Goal: Task Accomplishment & Management: Complete application form

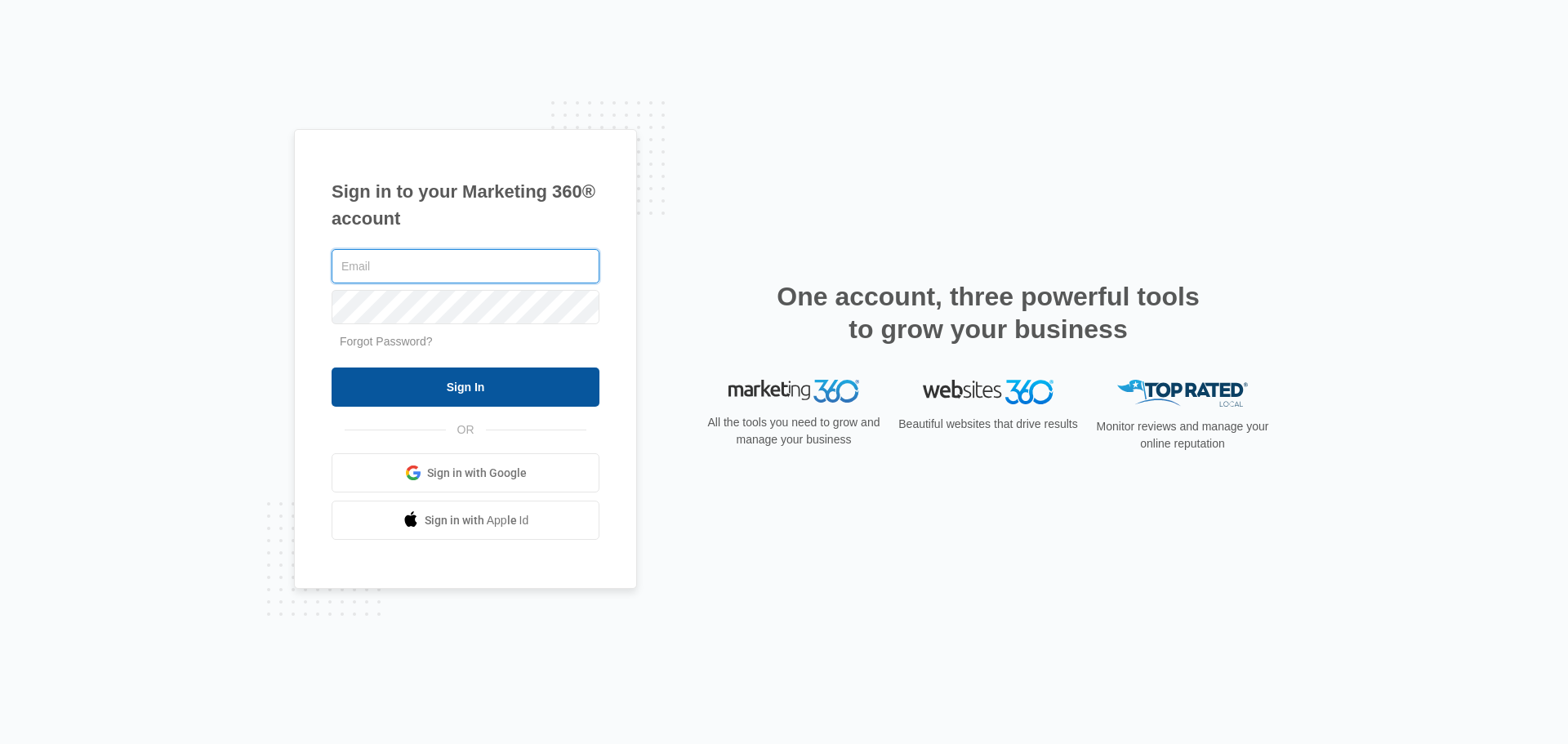
type input "[PERSON_NAME][EMAIL_ADDRESS][DOMAIN_NAME]"
click at [524, 377] on input "Sign In" at bounding box center [465, 387] width 268 height 39
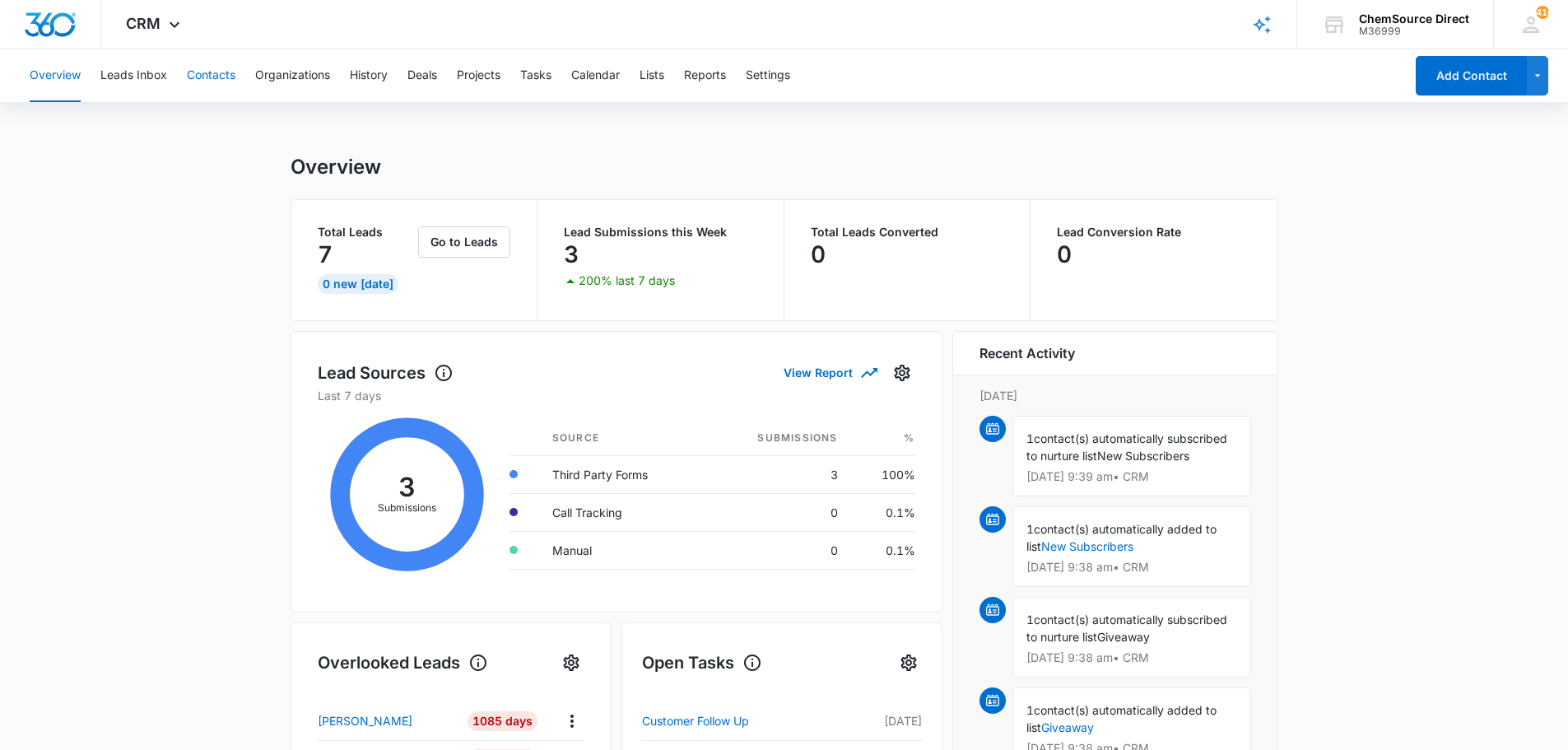
click at [218, 75] on button "Contacts" at bounding box center [211, 76] width 49 height 53
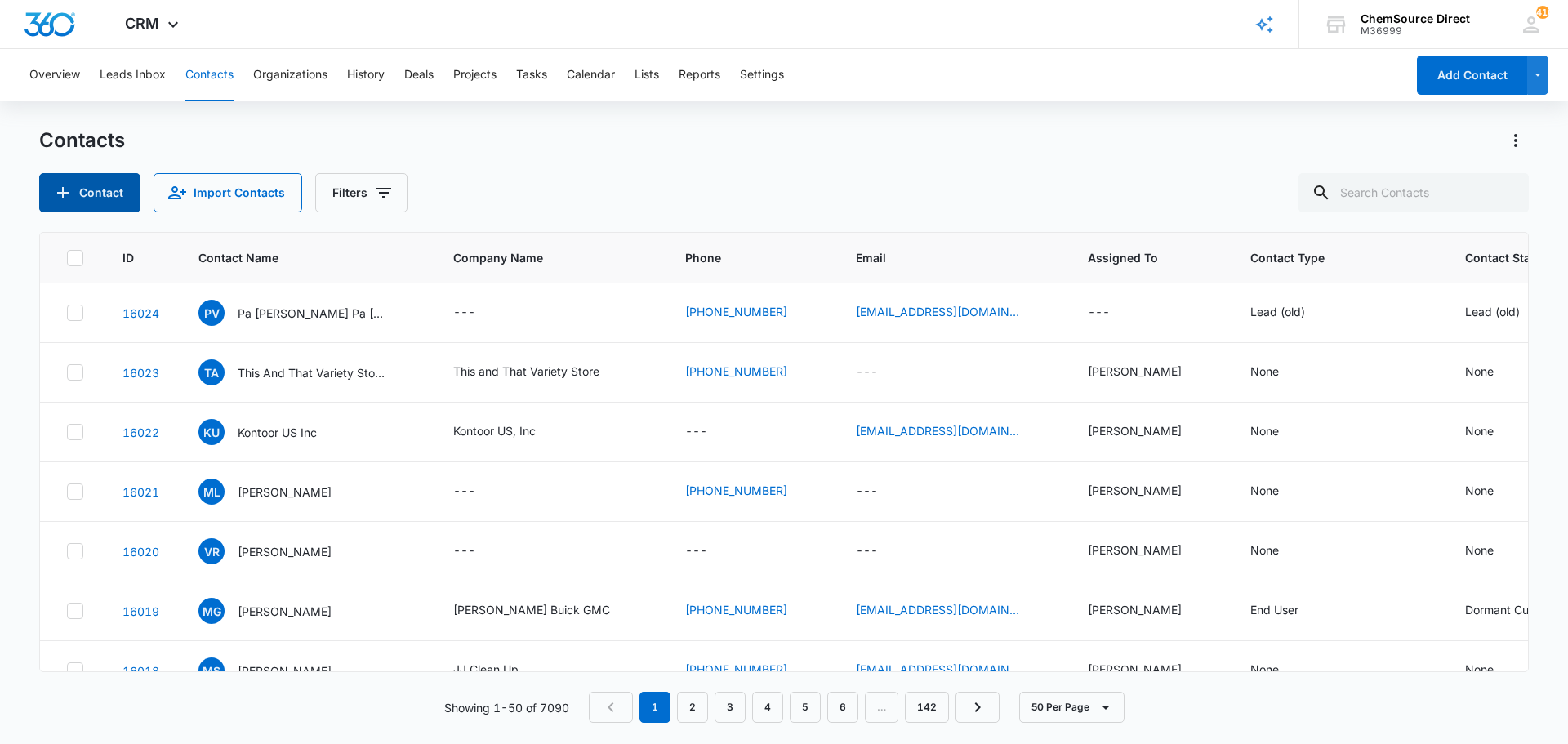
click at [96, 183] on button "Contact" at bounding box center [89, 193] width 101 height 39
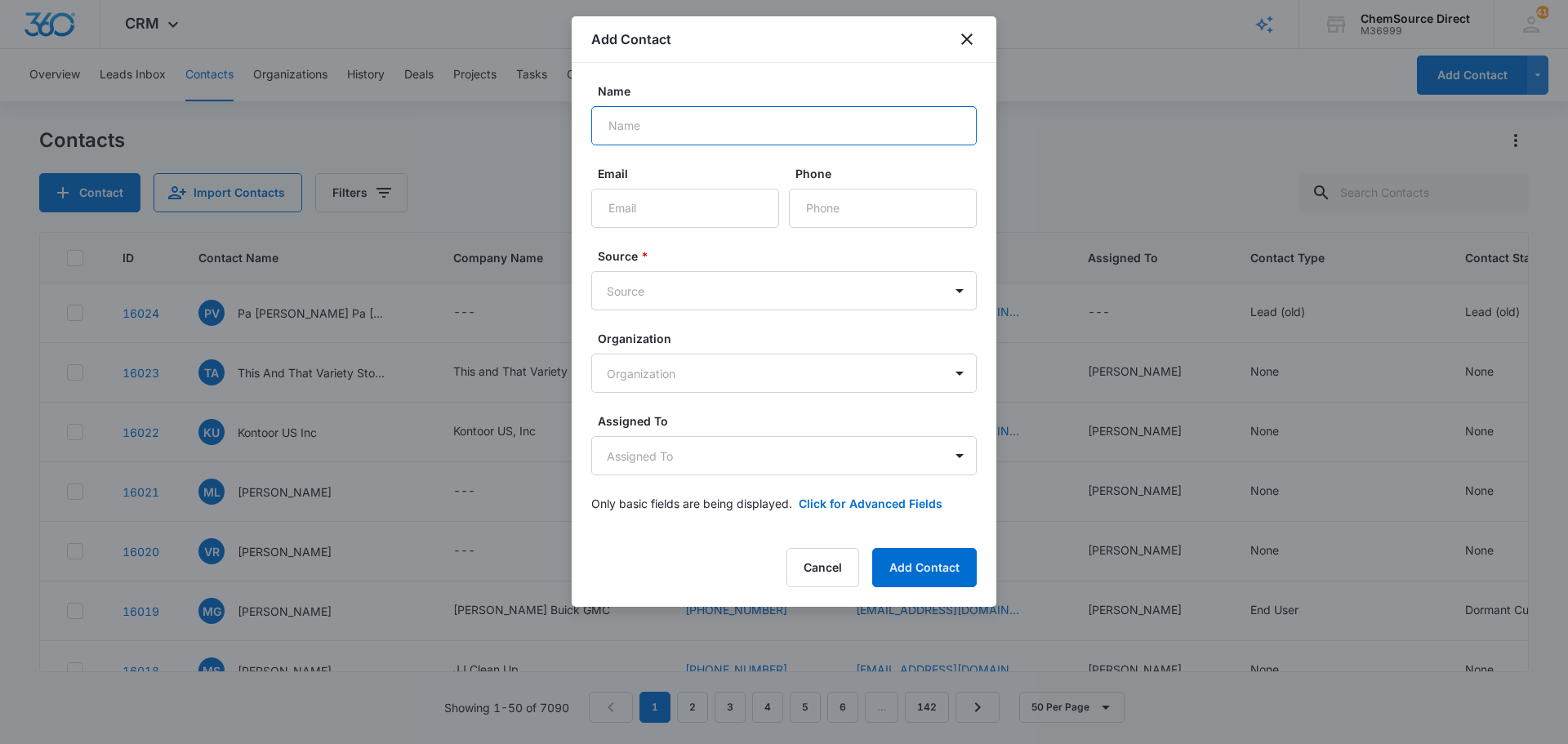
click at [627, 110] on input "Name" at bounding box center [784, 125] width 385 height 39
type input "[PERSON_NAME]"
paste input "[EMAIL_ADDRESS][DOMAIN_NAME]"
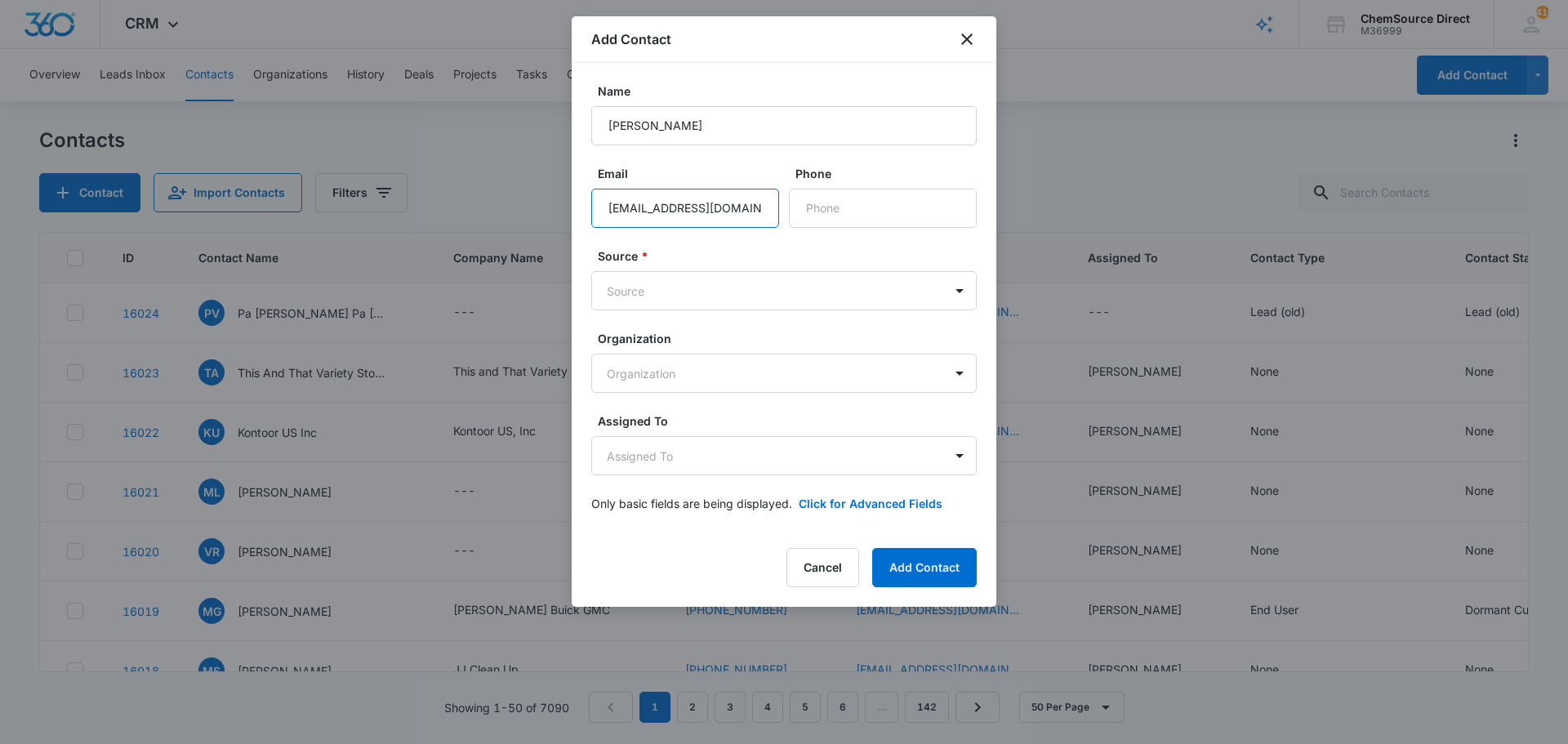
type input "[EMAIL_ADDRESS][DOMAIN_NAME]"
paste input "[PHONE_NUMBER]"
type input "[PHONE_NUMBER]"
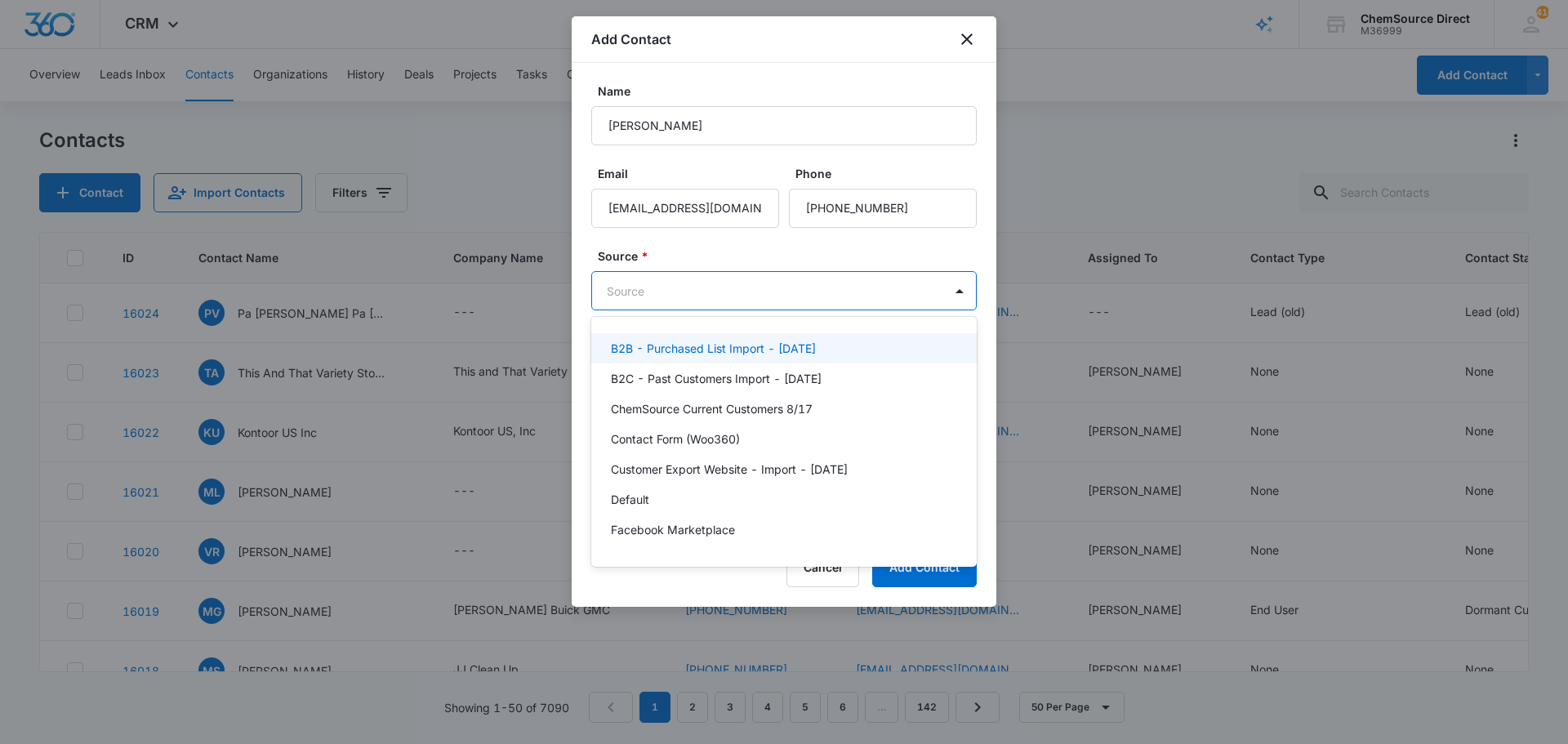
click at [695, 289] on body "CRM Apps Reputation Forms CRM Email Social Payments POS Content Ads Intelligenc…" at bounding box center [784, 372] width 1568 height 744
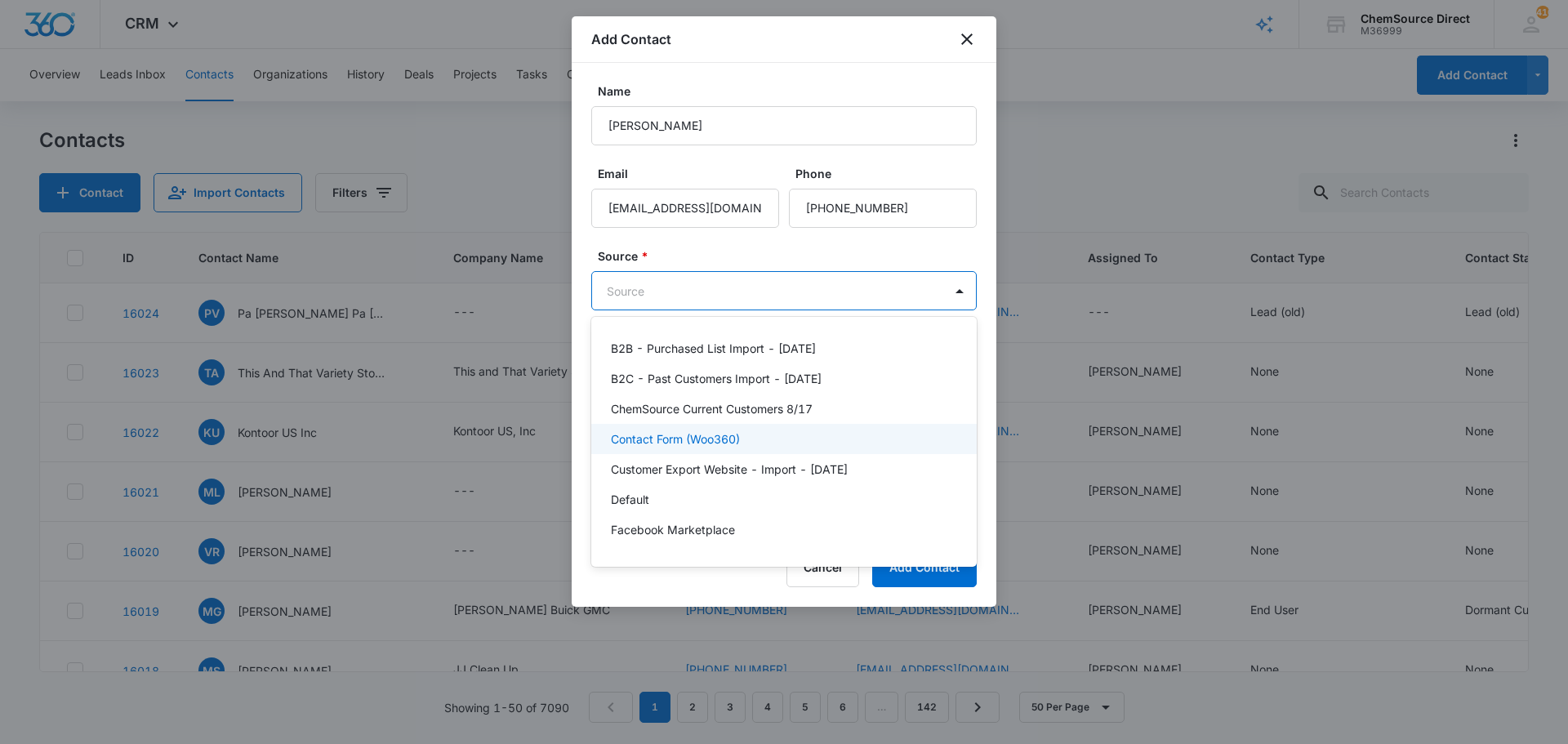
scroll to position [357, 0]
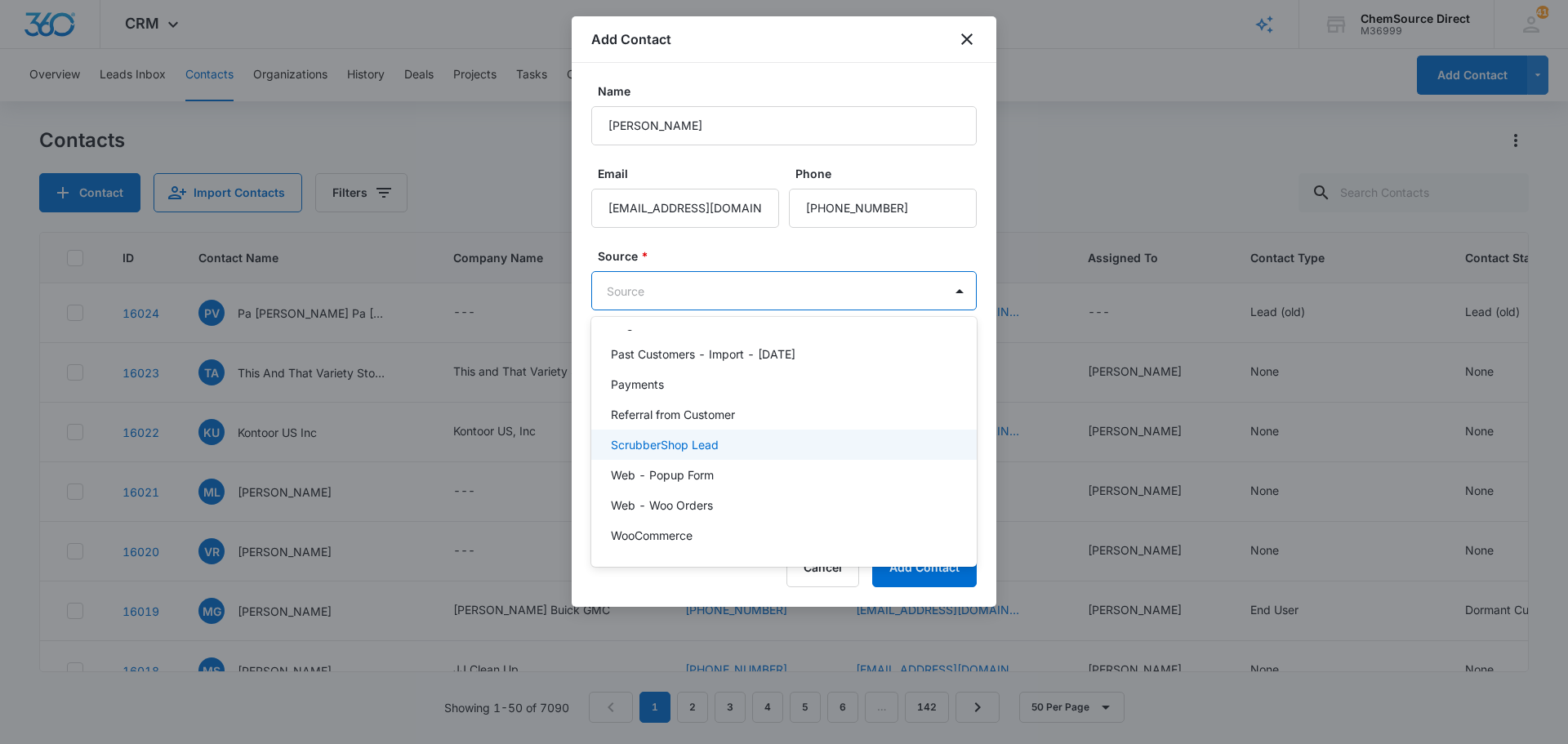
click at [681, 440] on p "ScrubberShop Lead" at bounding box center [664, 445] width 108 height 17
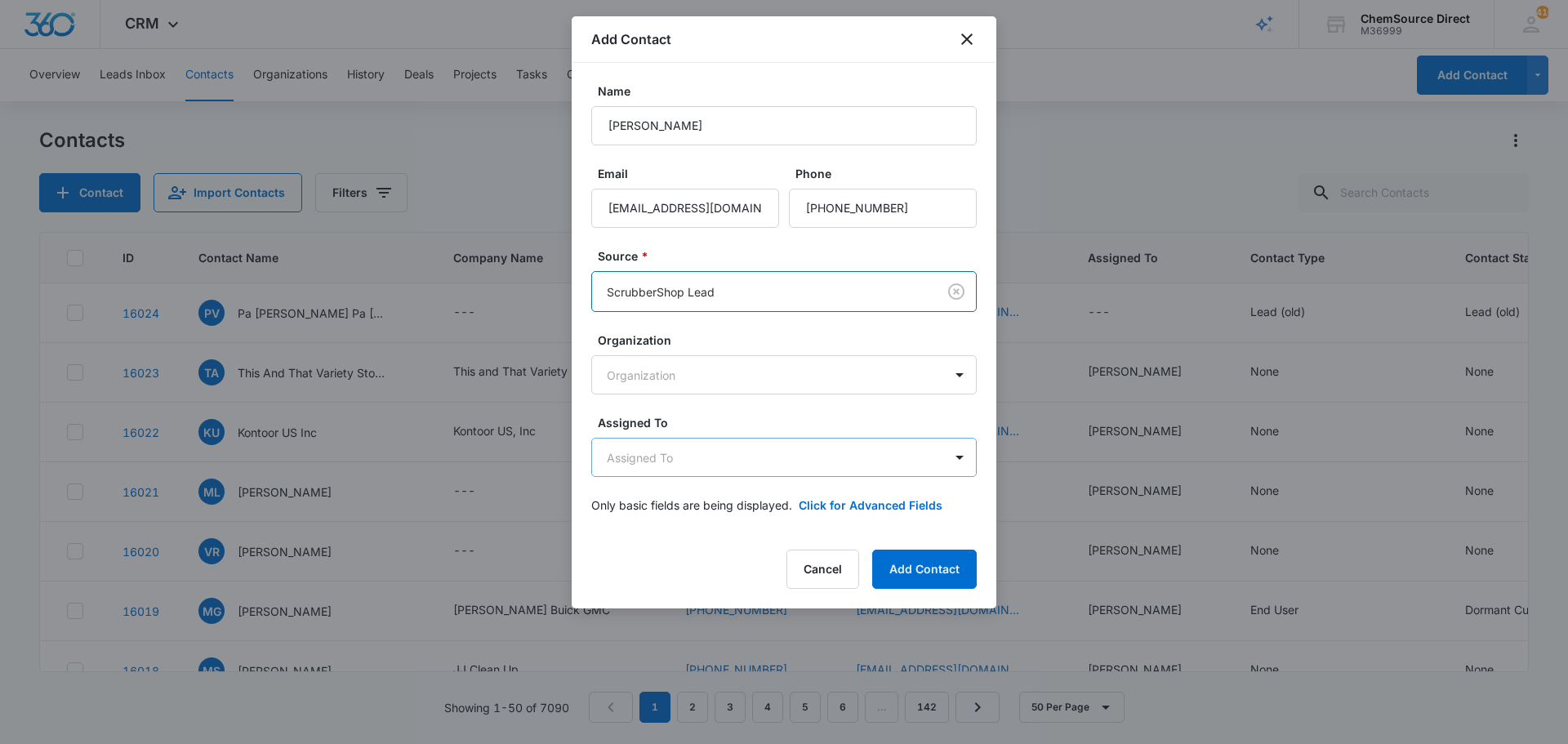
click at [683, 456] on body "CRM Apps Reputation Forms CRM Email Social Payments POS Content Ads Intelligenc…" at bounding box center [784, 372] width 1568 height 744
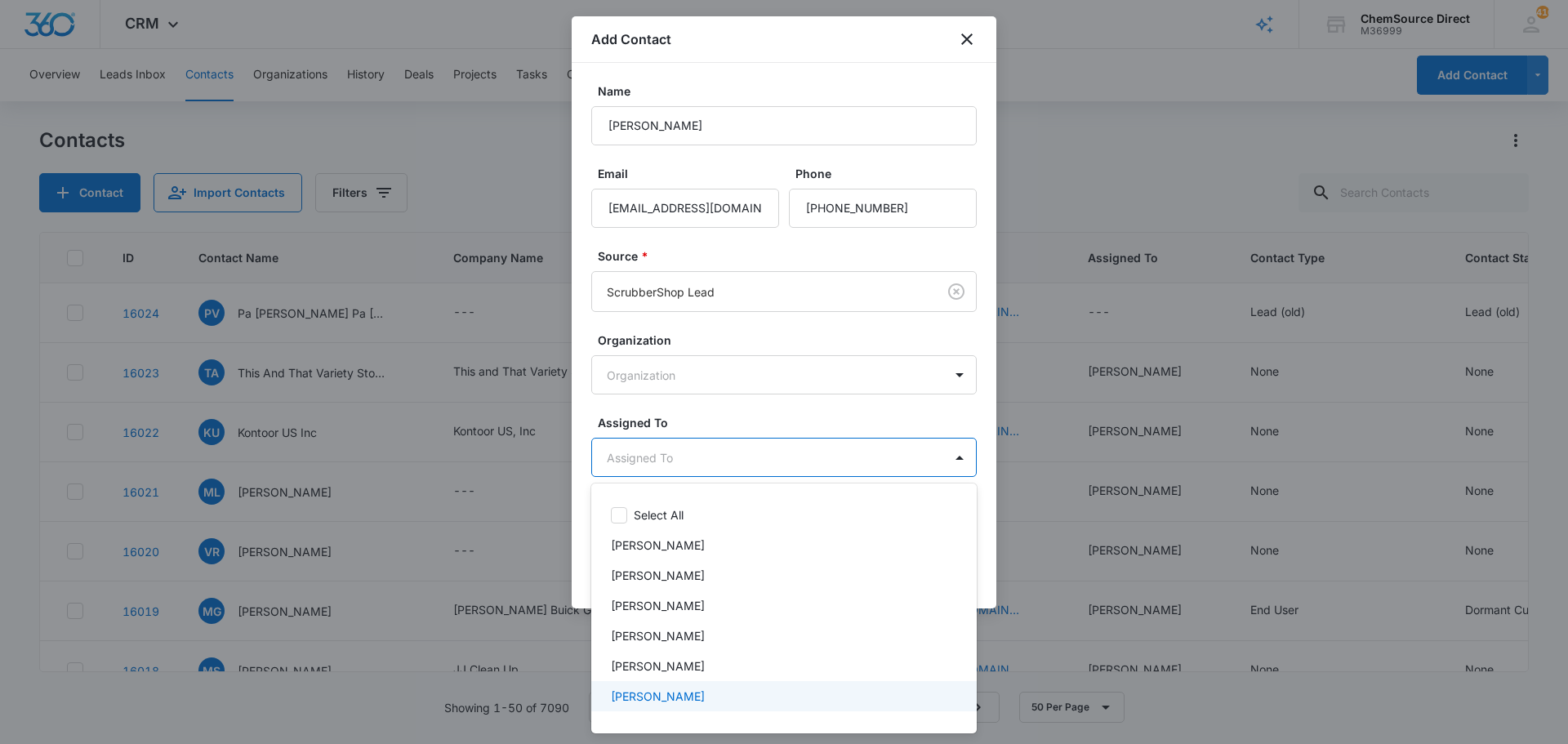
click at [690, 695] on div "[PERSON_NAME]" at bounding box center [783, 696] width 343 height 17
click at [743, 410] on div at bounding box center [784, 372] width 1568 height 744
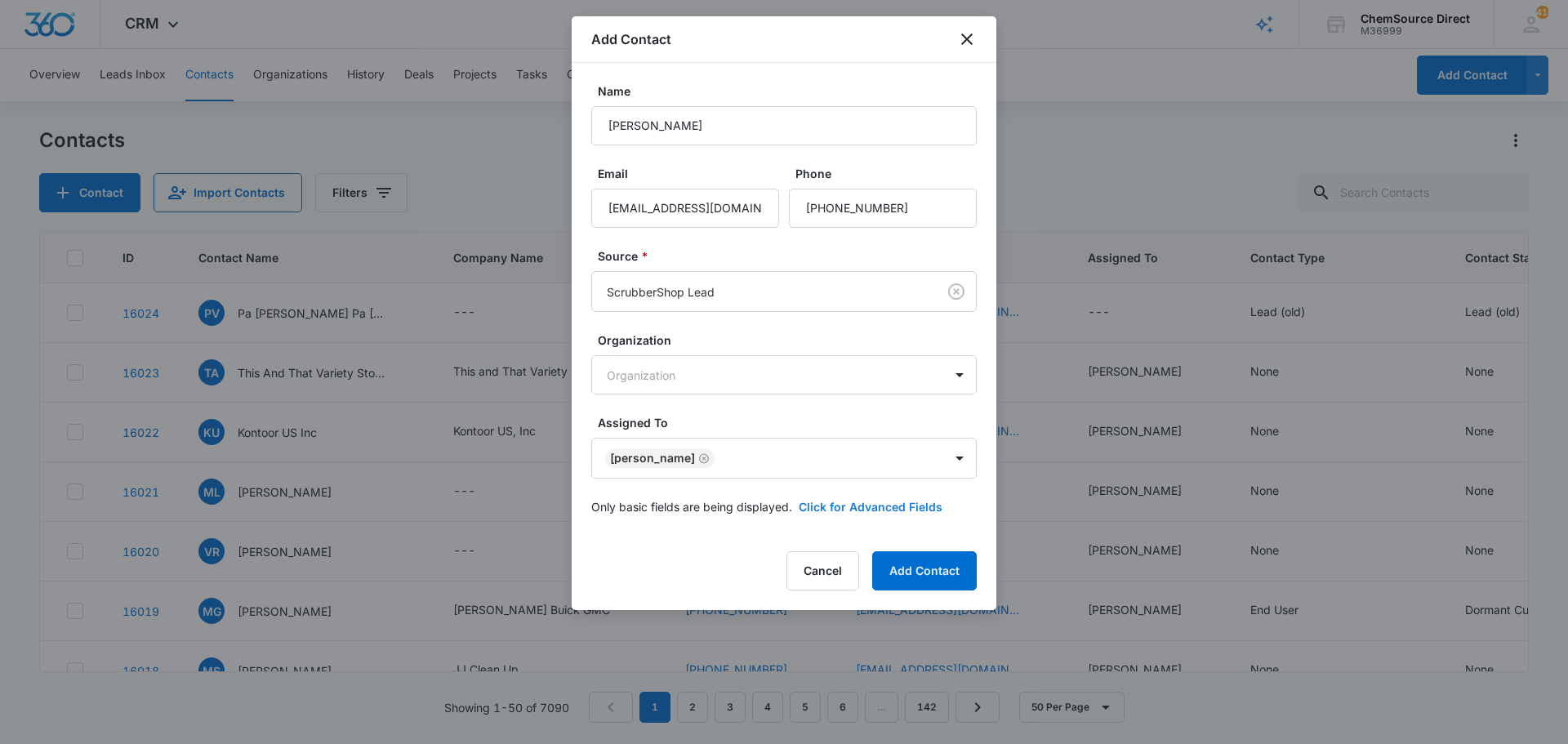
click at [829, 503] on button "Click for Advanced Fields" at bounding box center [871, 507] width 144 height 17
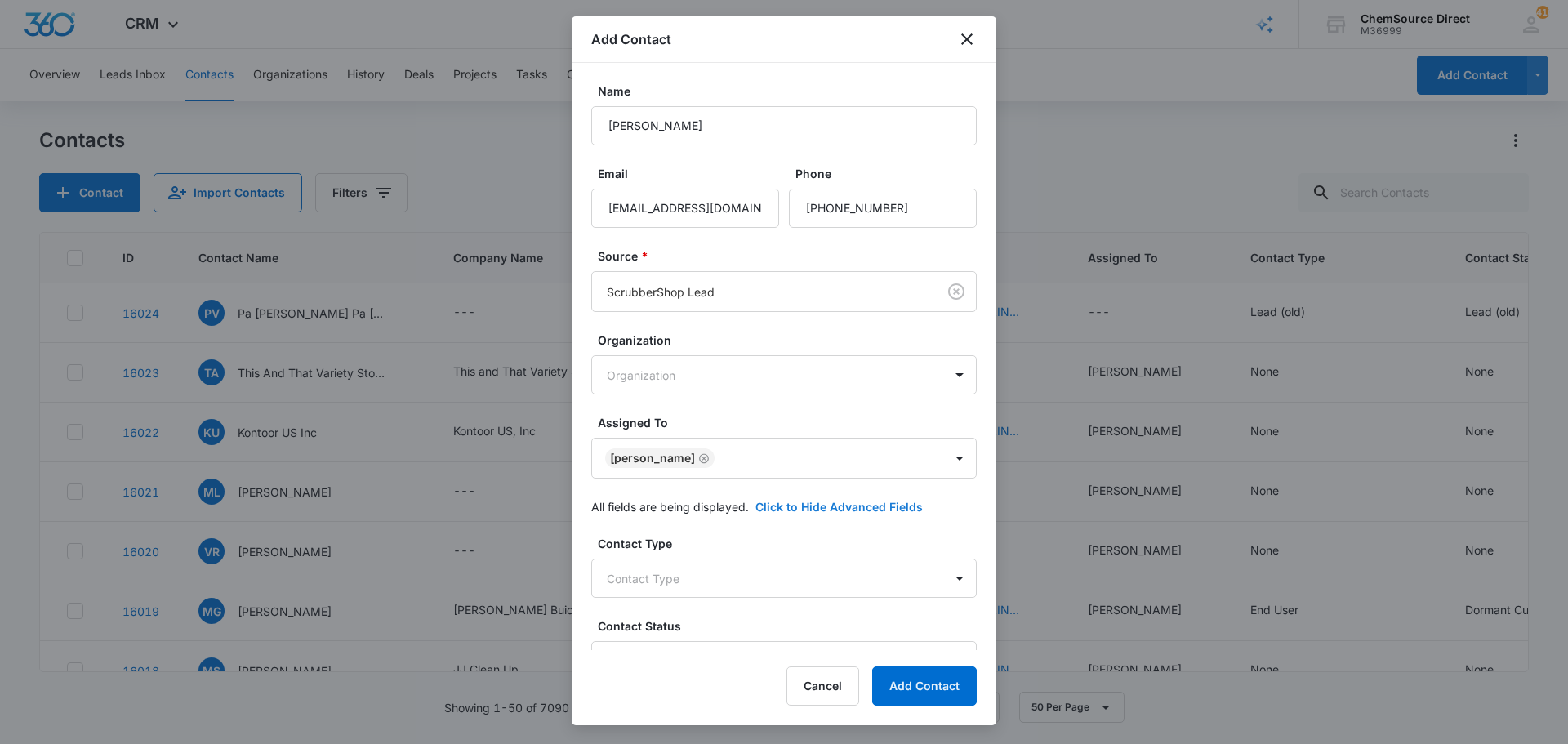
scroll to position [404, 0]
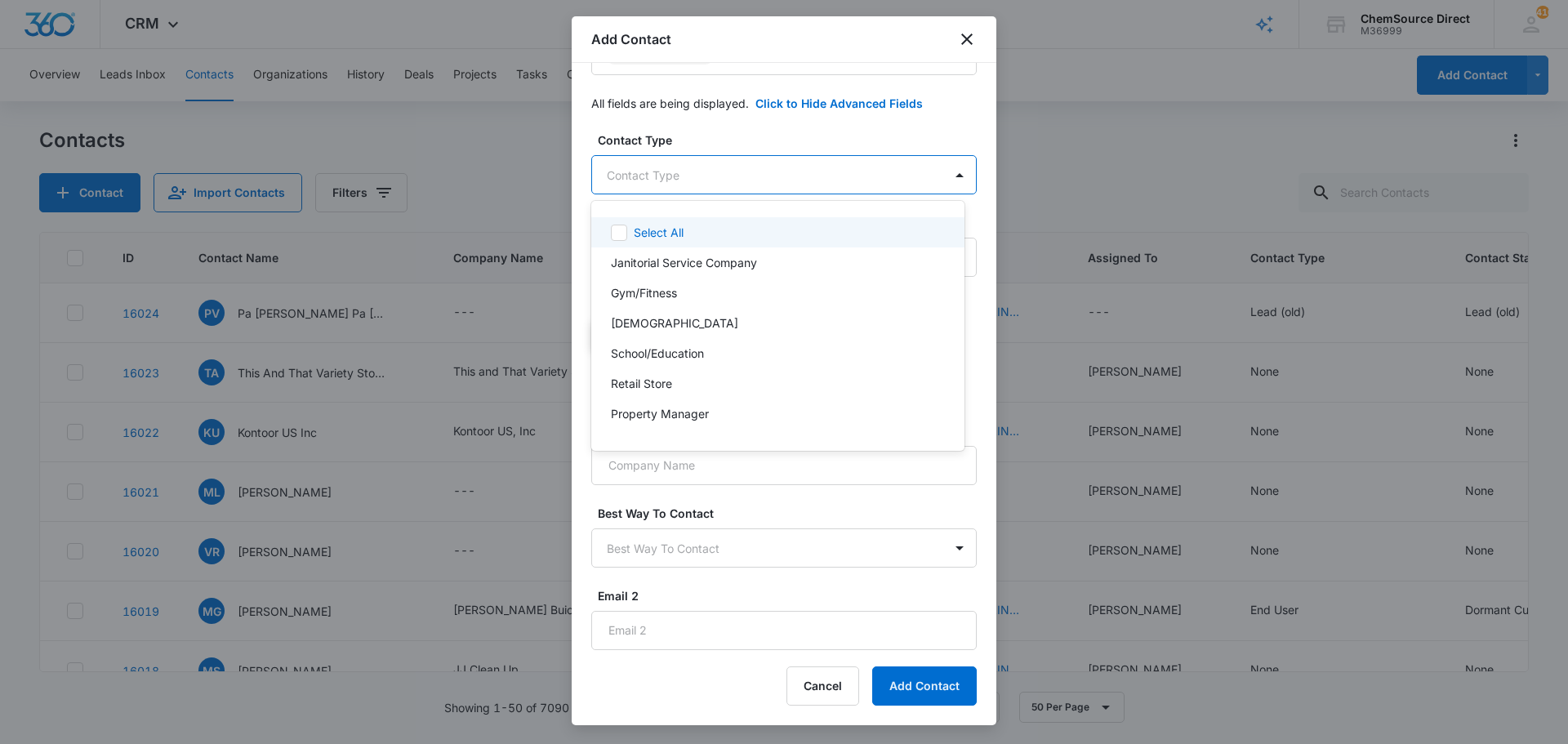
click at [711, 164] on body "CRM Apps Reputation Forms CRM Email Social Payments POS Content Ads Intelligenc…" at bounding box center [784, 372] width 1568 height 744
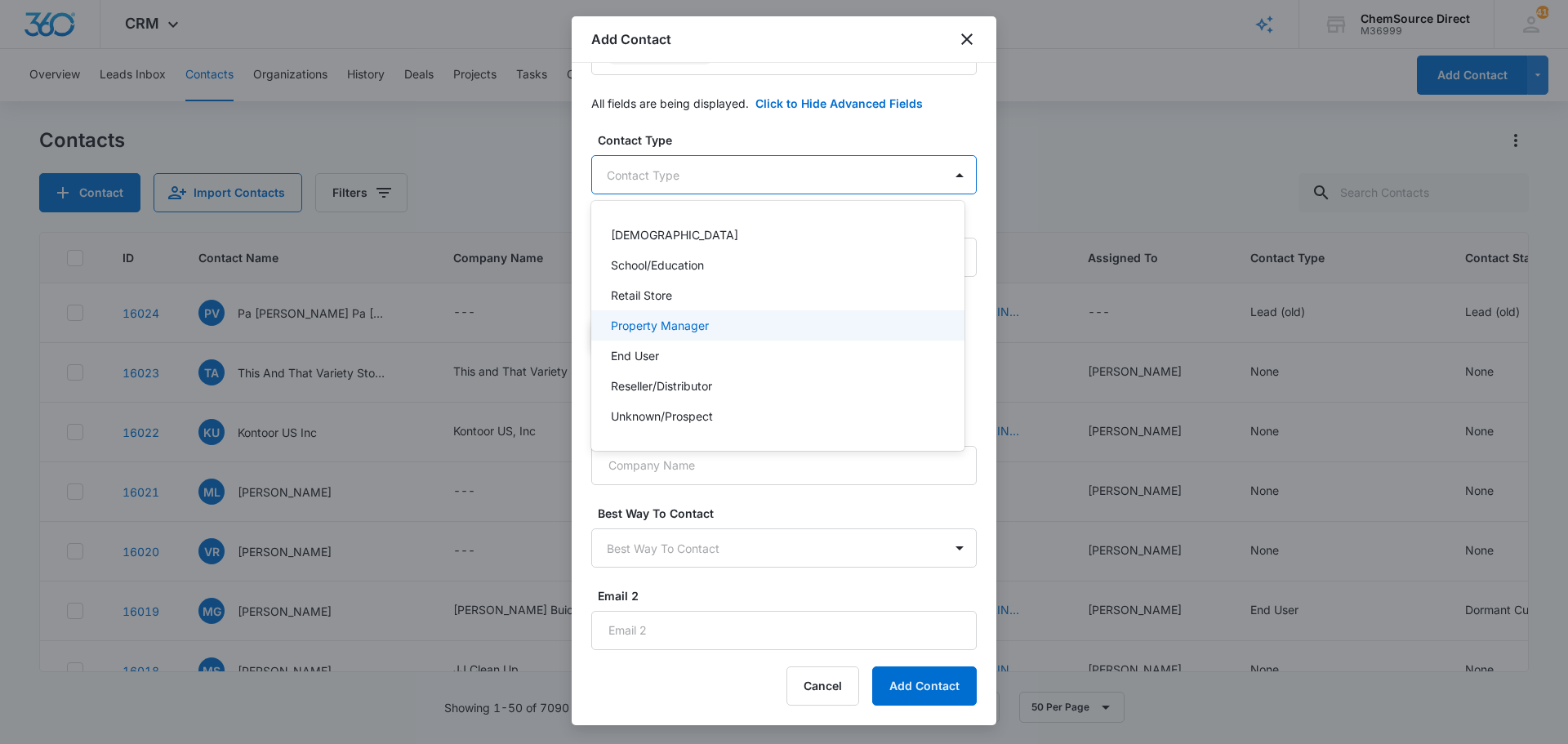
scroll to position [176, 0]
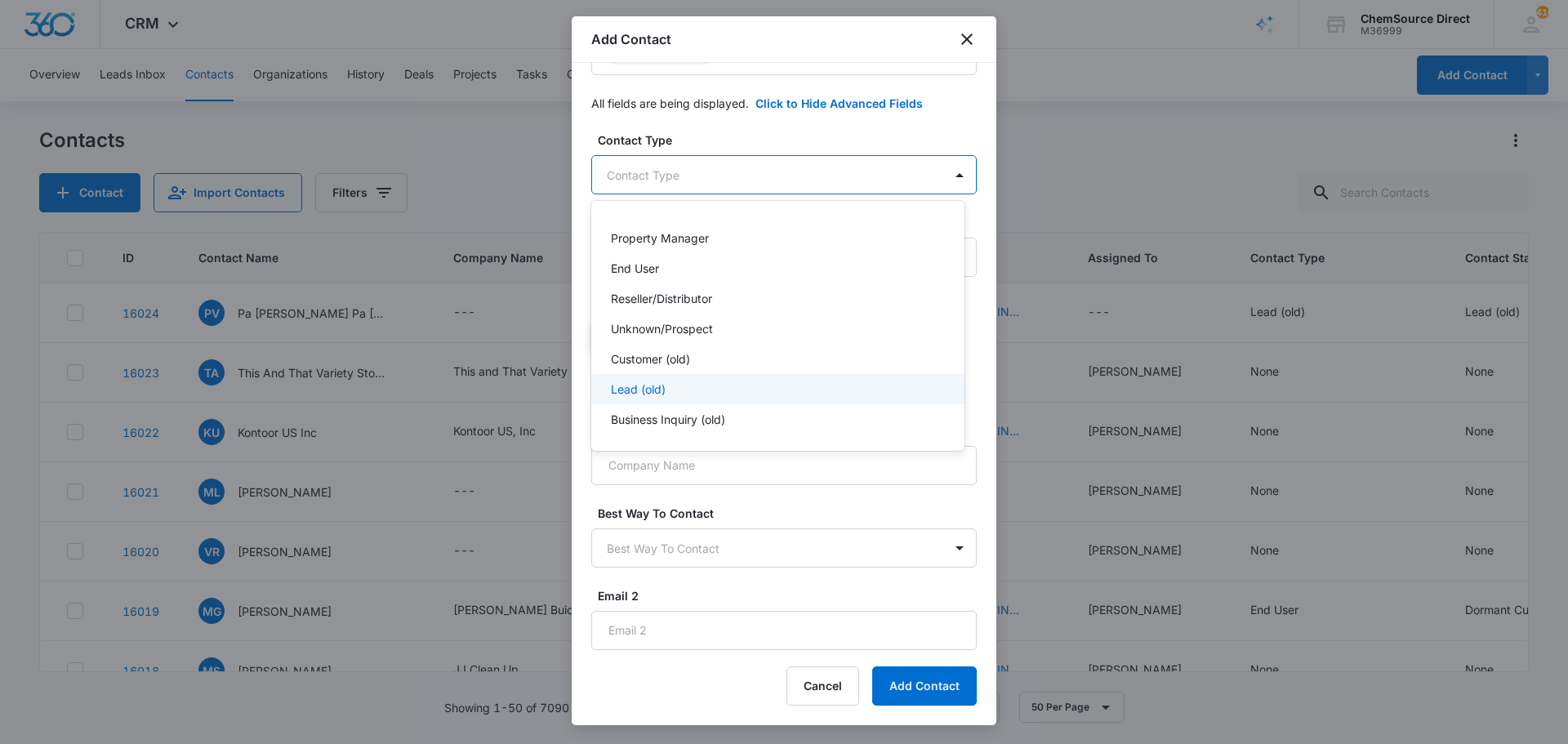
click at [717, 393] on div "Lead (old)" at bounding box center [776, 389] width 331 height 17
click at [714, 133] on div at bounding box center [784, 372] width 1568 height 744
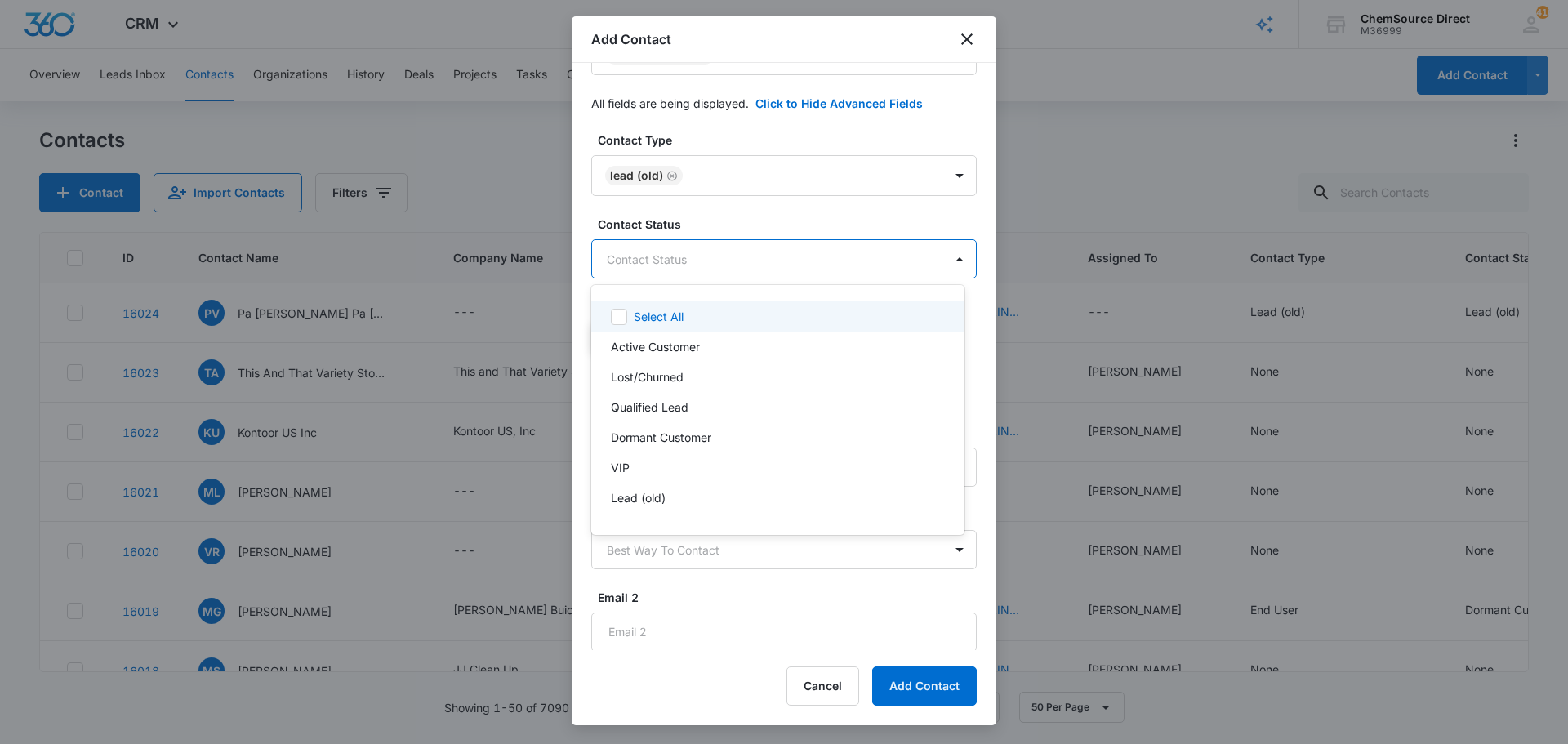
click at [717, 262] on body "CRM Apps Reputation Forms CRM Email Social Payments POS Content Ads Intelligenc…" at bounding box center [784, 372] width 1568 height 744
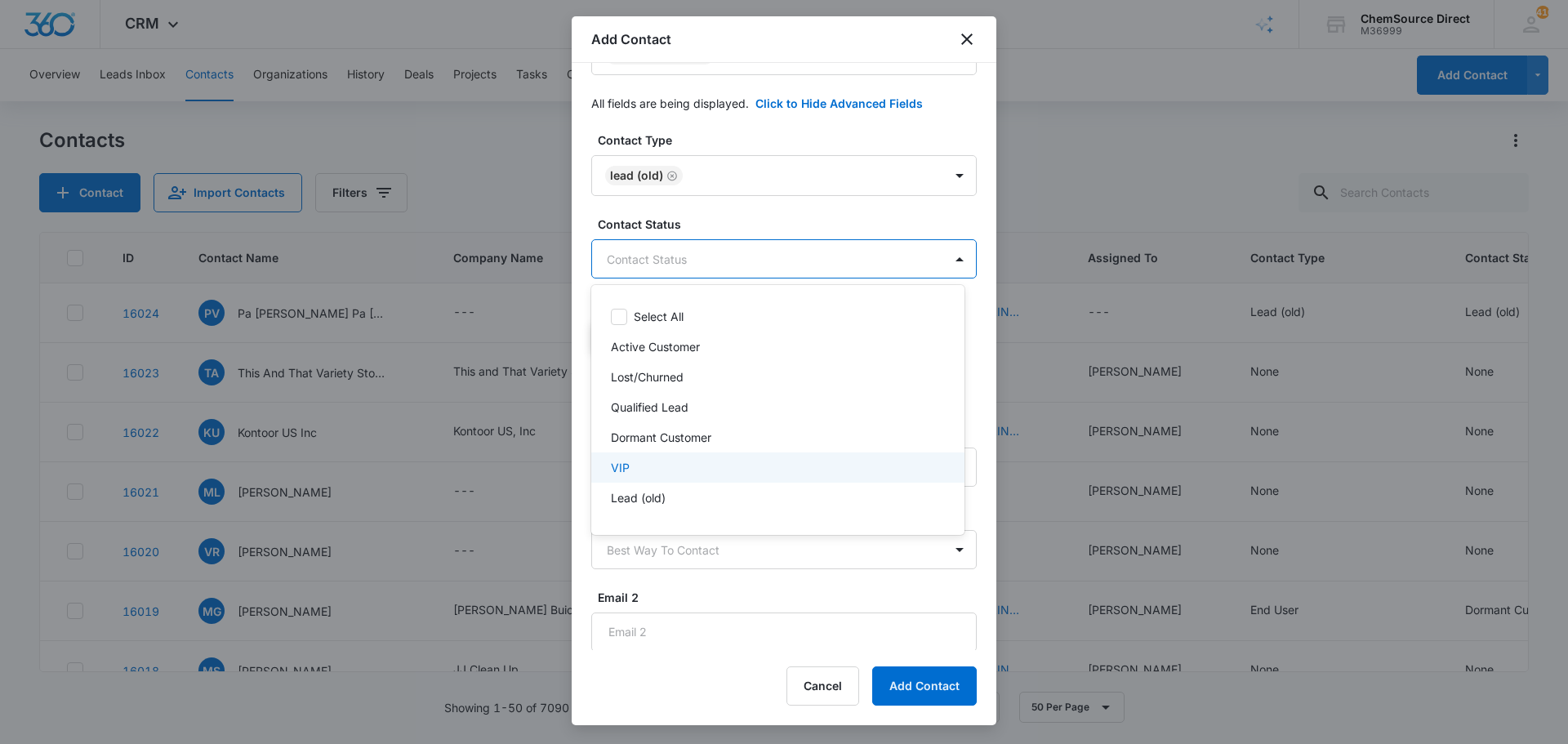
scroll to position [24, 0]
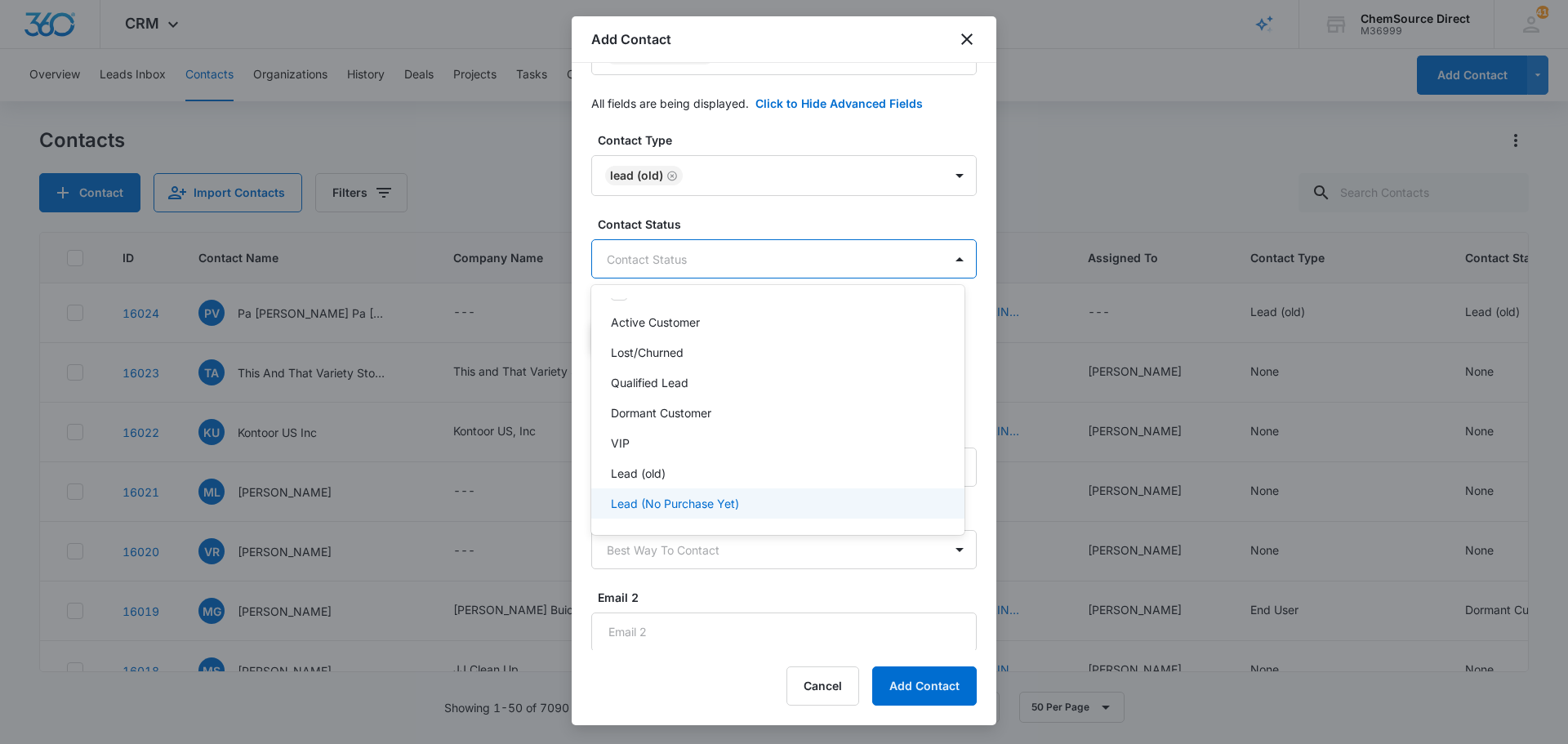
click at [697, 502] on p "Lead (No Purchase Yet)" at bounding box center [675, 503] width 128 height 17
click at [722, 206] on div at bounding box center [784, 372] width 1568 height 744
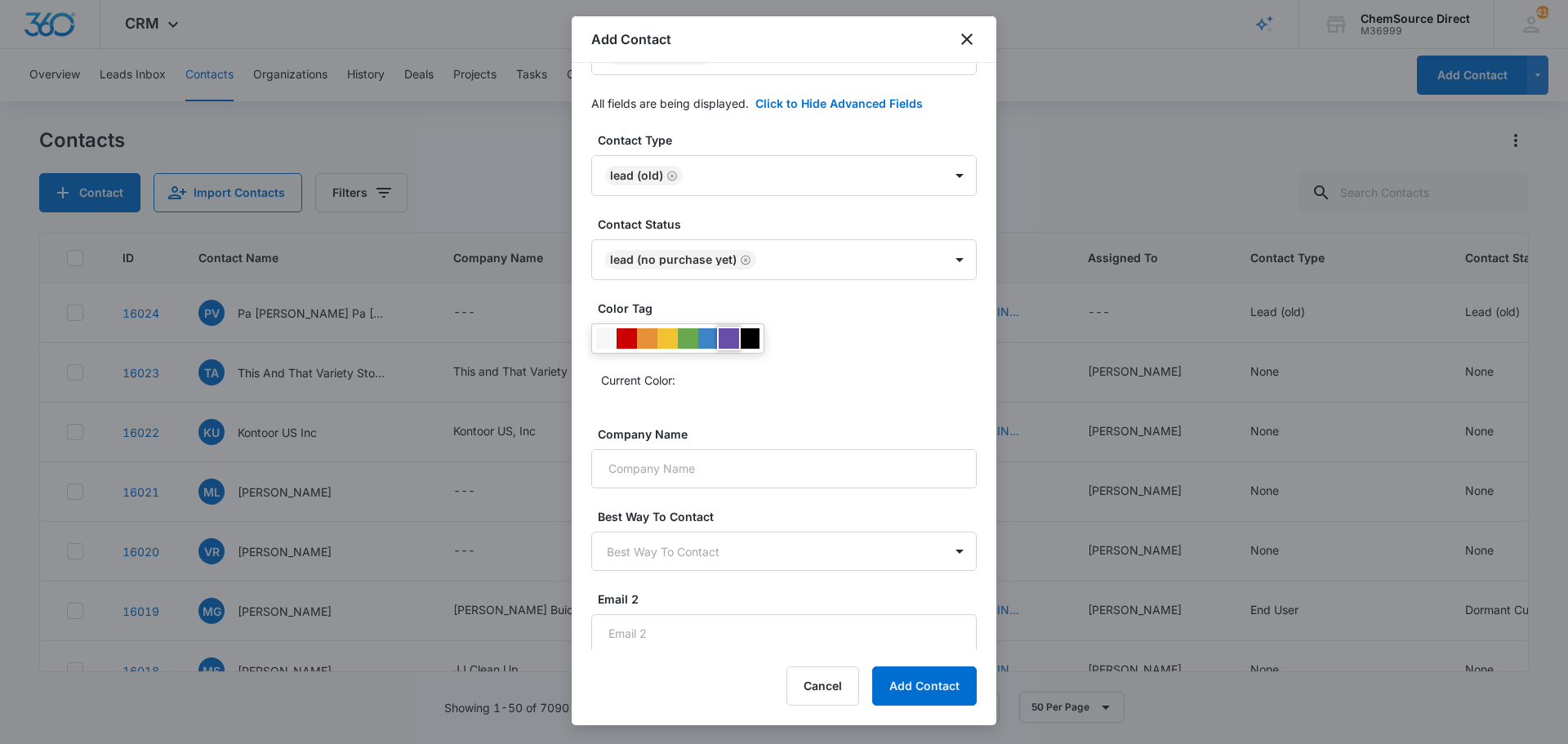
click at [729, 339] on div at bounding box center [728, 339] width 20 height 20
click at [680, 466] on input "Company Name" at bounding box center [784, 469] width 385 height 39
paste input "Mian enterprises investment"
drag, startPoint x: 644, startPoint y: 475, endPoint x: 644, endPoint y: 502, distance: 27.0
click at [644, 476] on input "Mian enterprises investment" at bounding box center [784, 469] width 385 height 39
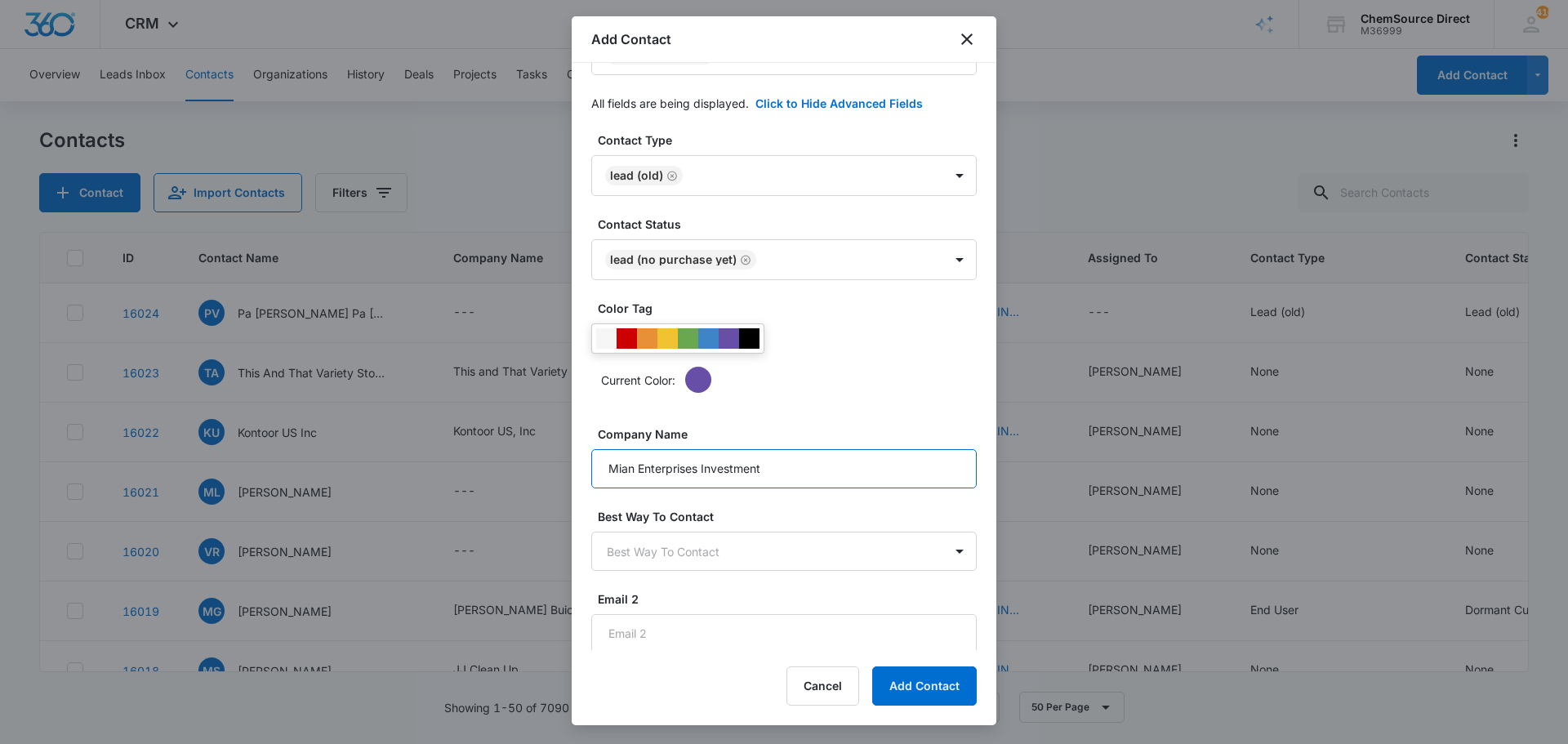
scroll to position [406, 0]
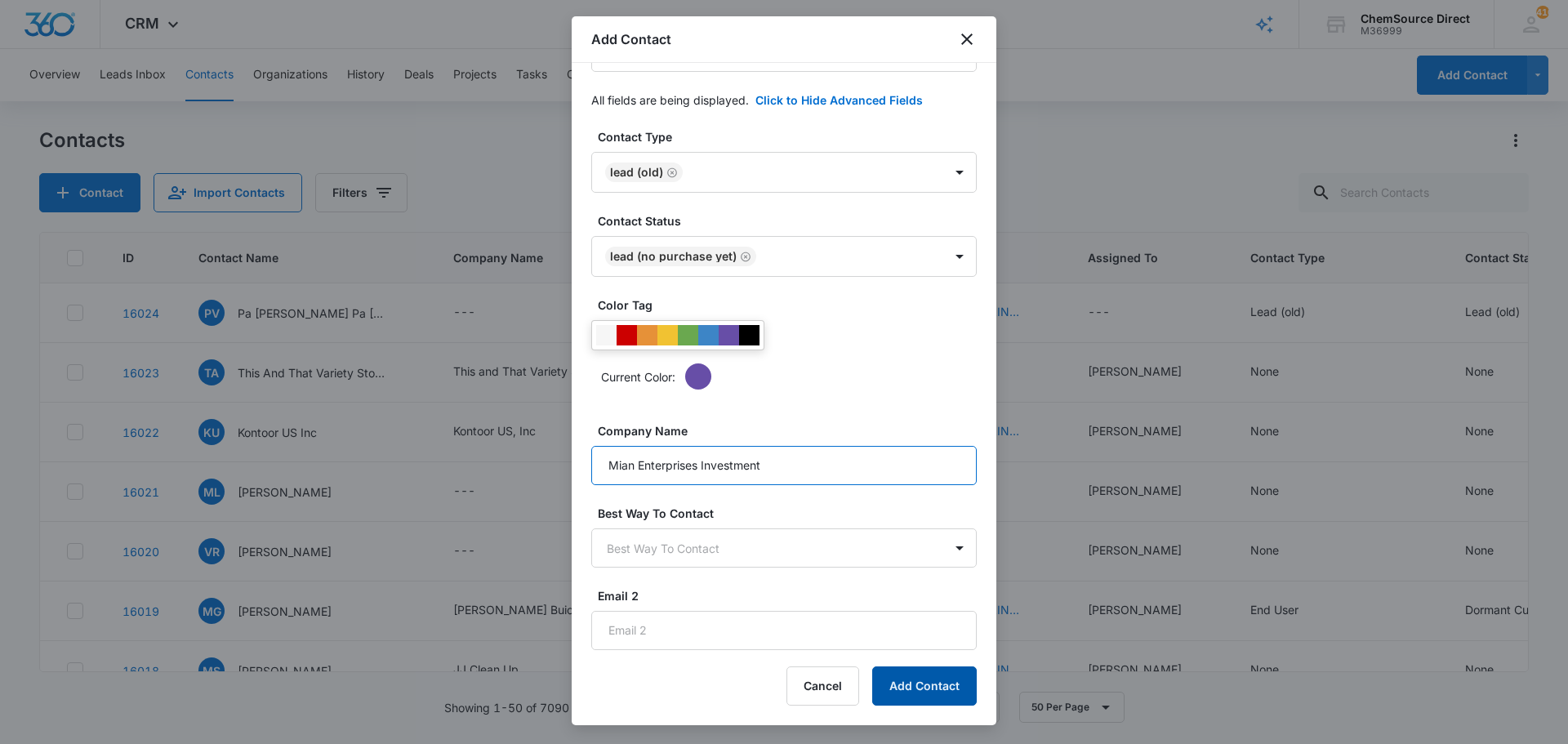
type input "Mian Enterprises Investment"
click at [911, 686] on button "Add Contact" at bounding box center [924, 686] width 105 height 39
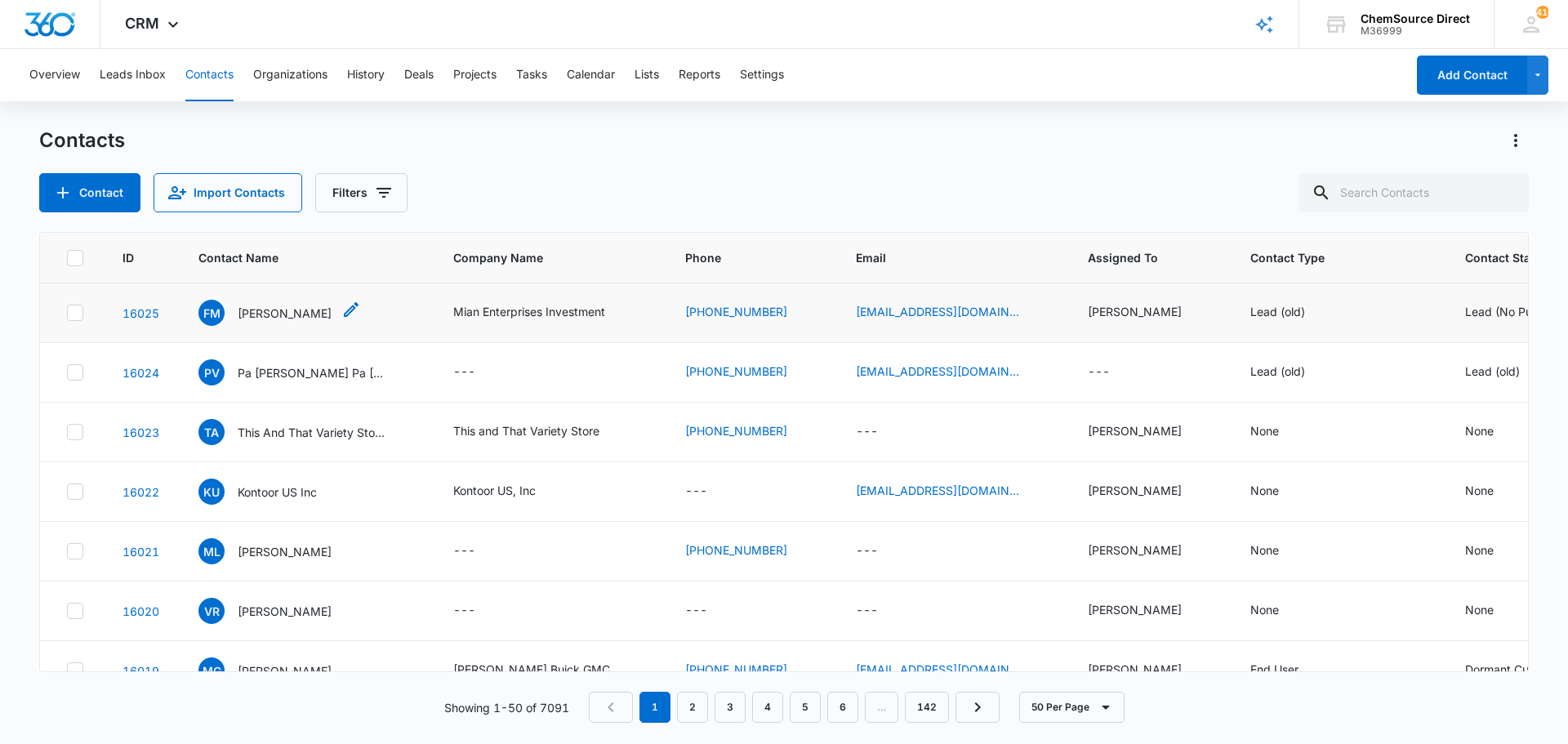
click at [276, 311] on p "[PERSON_NAME]" at bounding box center [284, 313] width 94 height 17
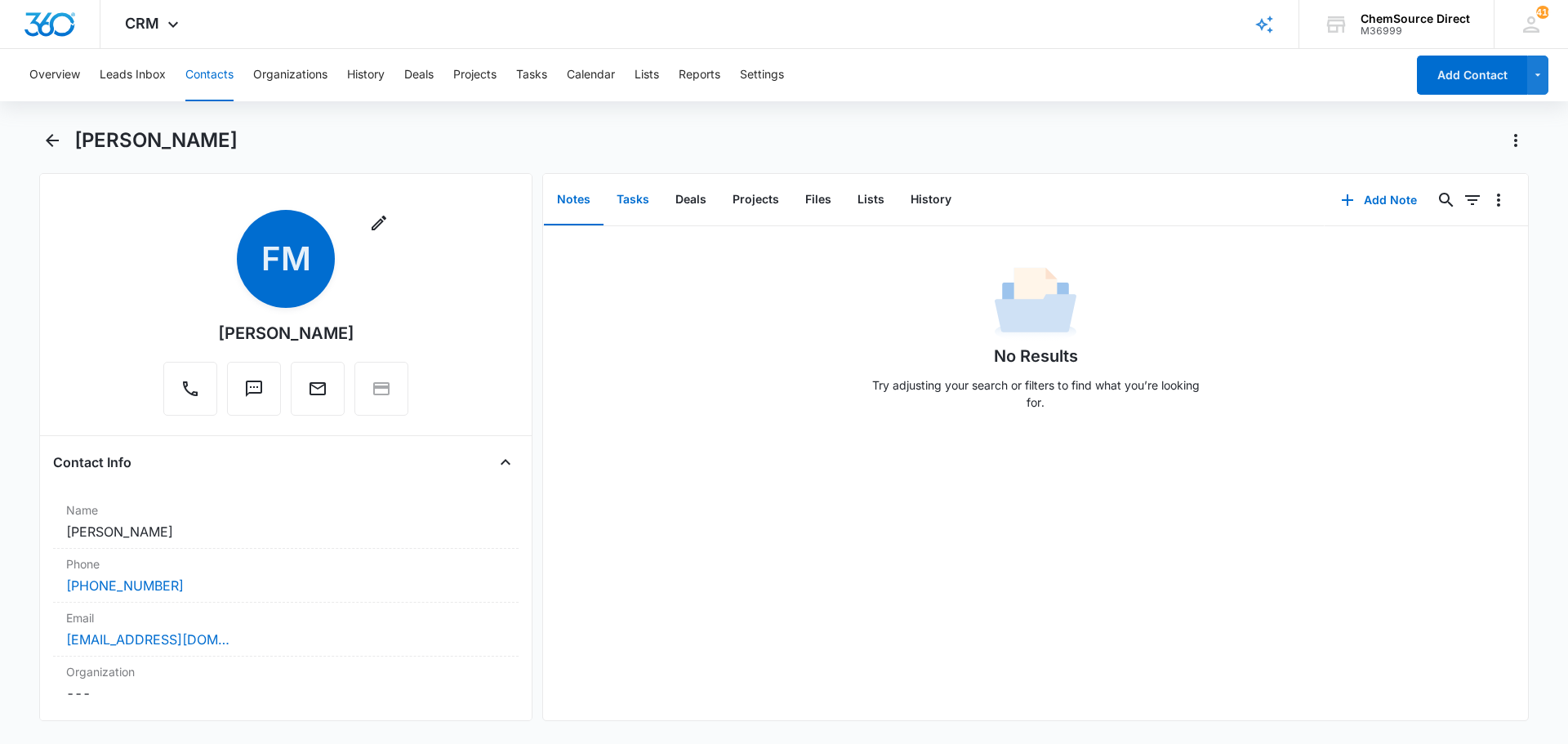
click at [639, 199] on button "Tasks" at bounding box center [632, 200] width 59 height 50
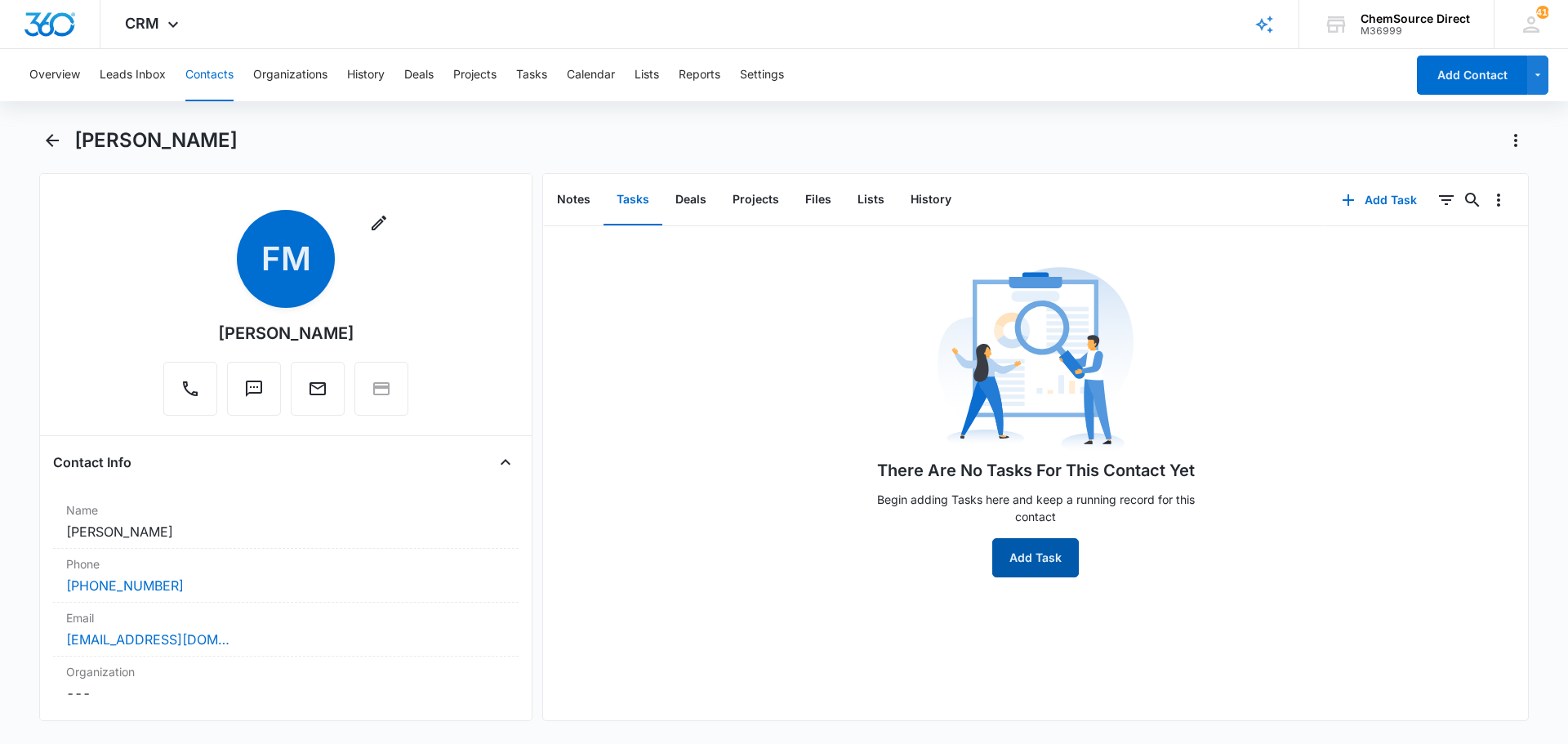
click at [1043, 556] on button "Add Task" at bounding box center [1035, 558] width 86 height 39
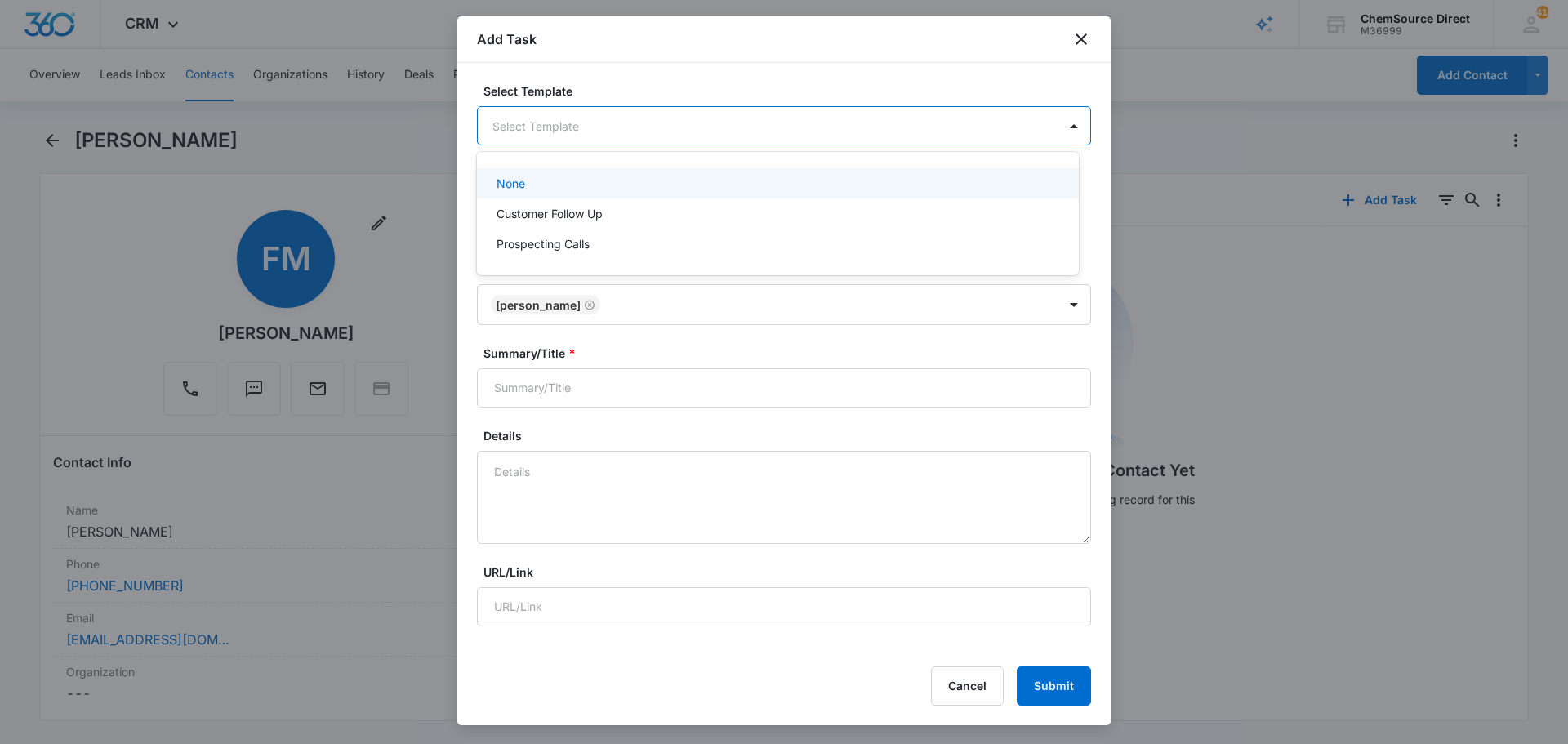
click at [522, 131] on body "CRM Apps Reputation Forms CRM Email Social Payments POS Content Ads Intelligenc…" at bounding box center [784, 372] width 1568 height 744
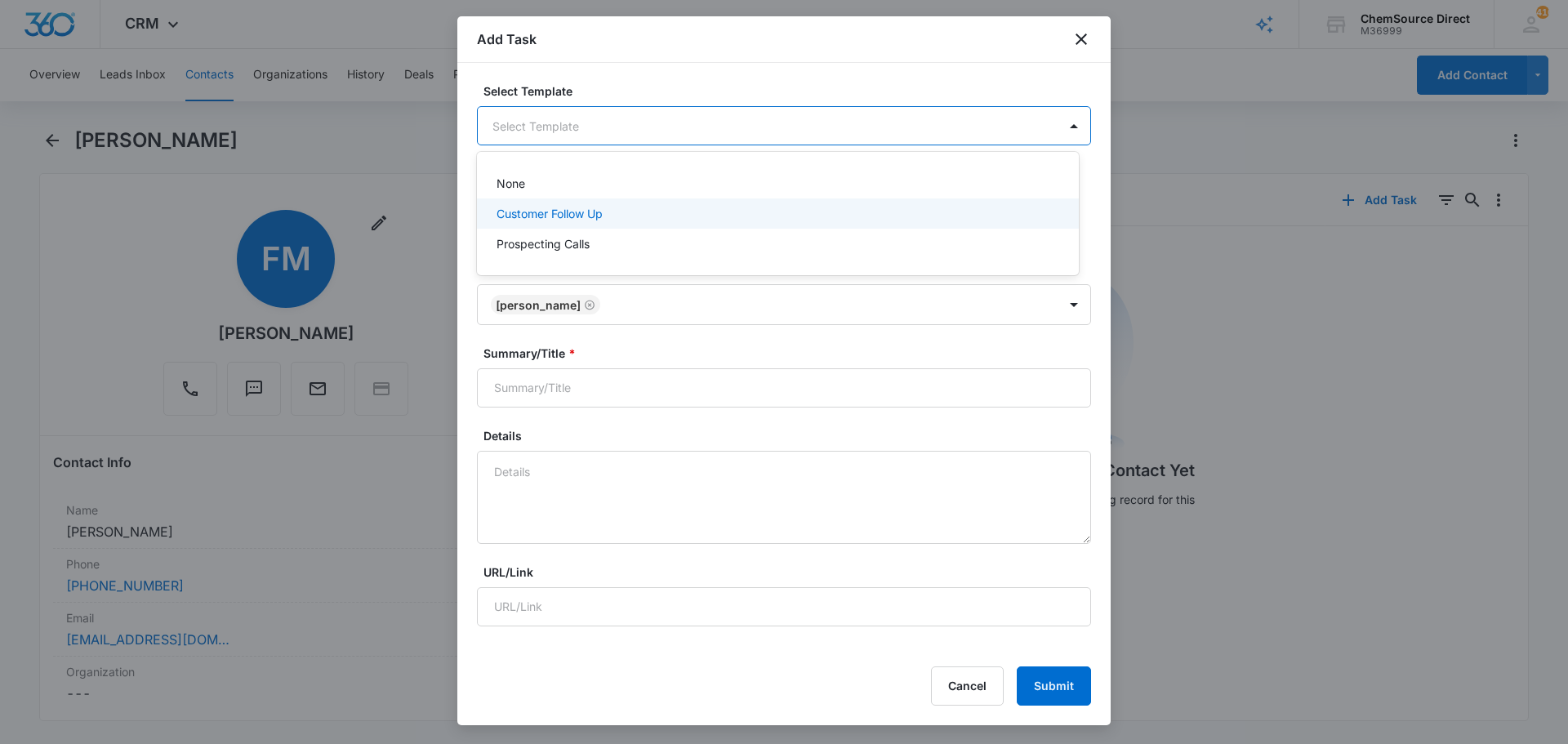
click at [525, 207] on p "Customer Follow Up" at bounding box center [549, 213] width 106 height 17
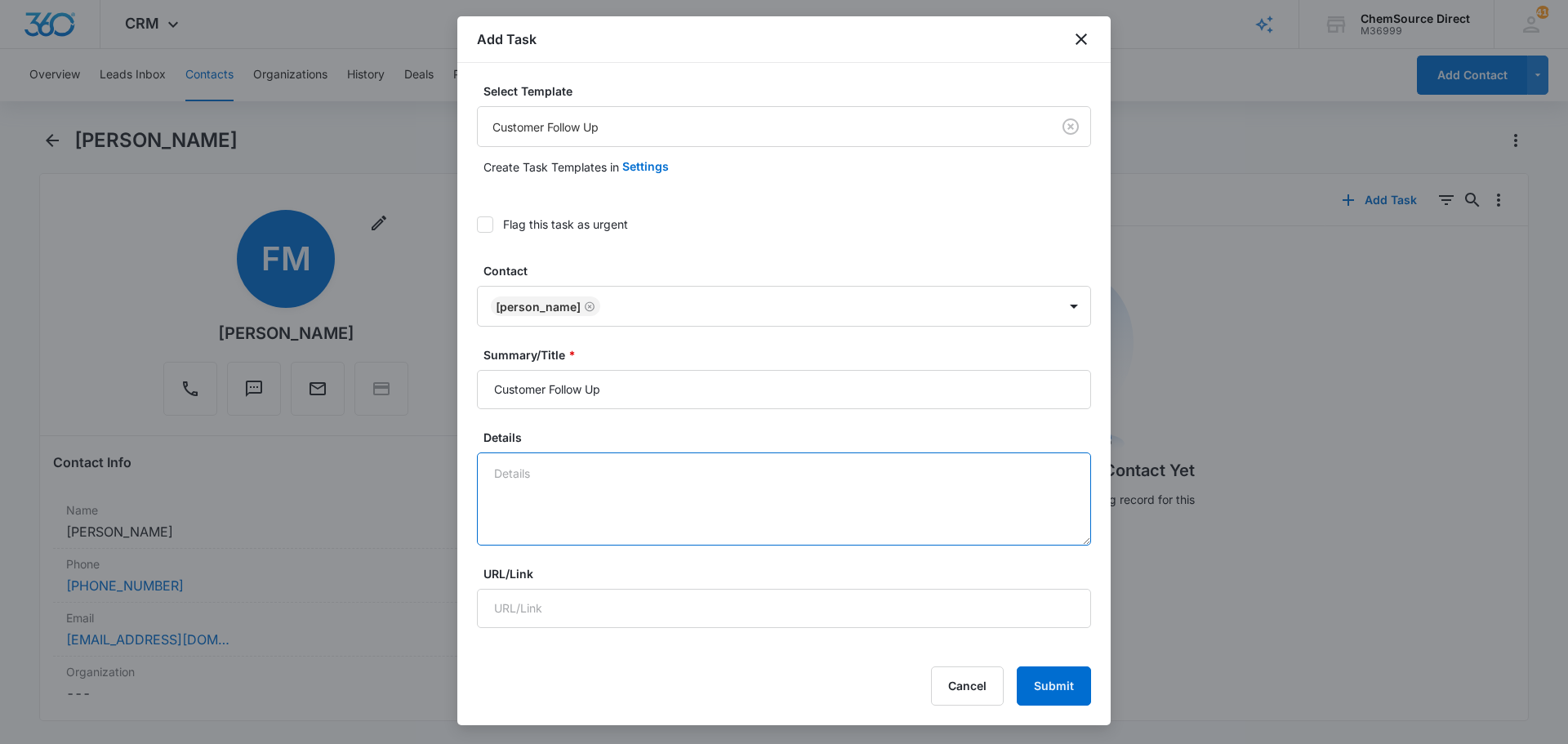
click at [525, 476] on textarea "Details" at bounding box center [784, 500] width 614 height 93
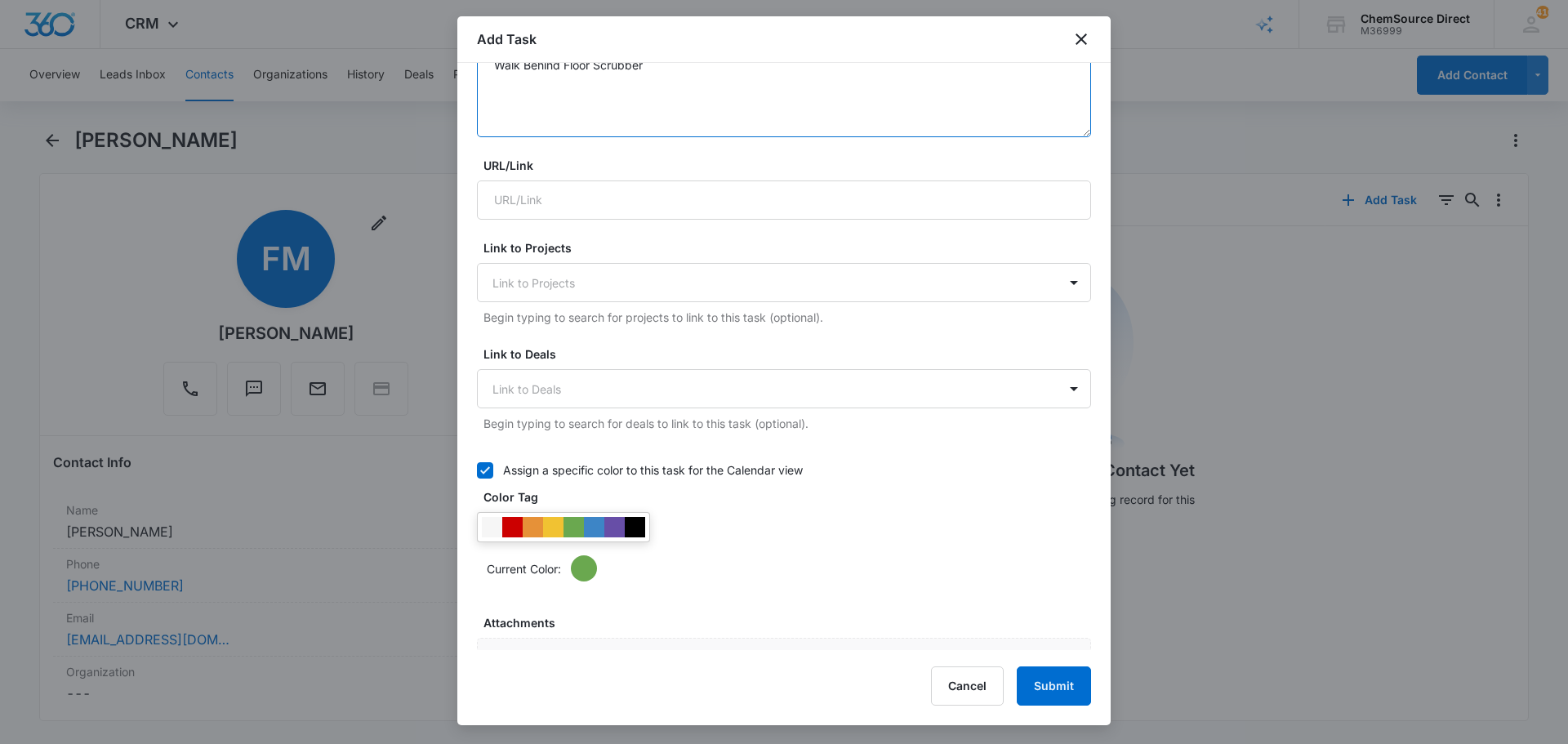
scroll to position [490, 0]
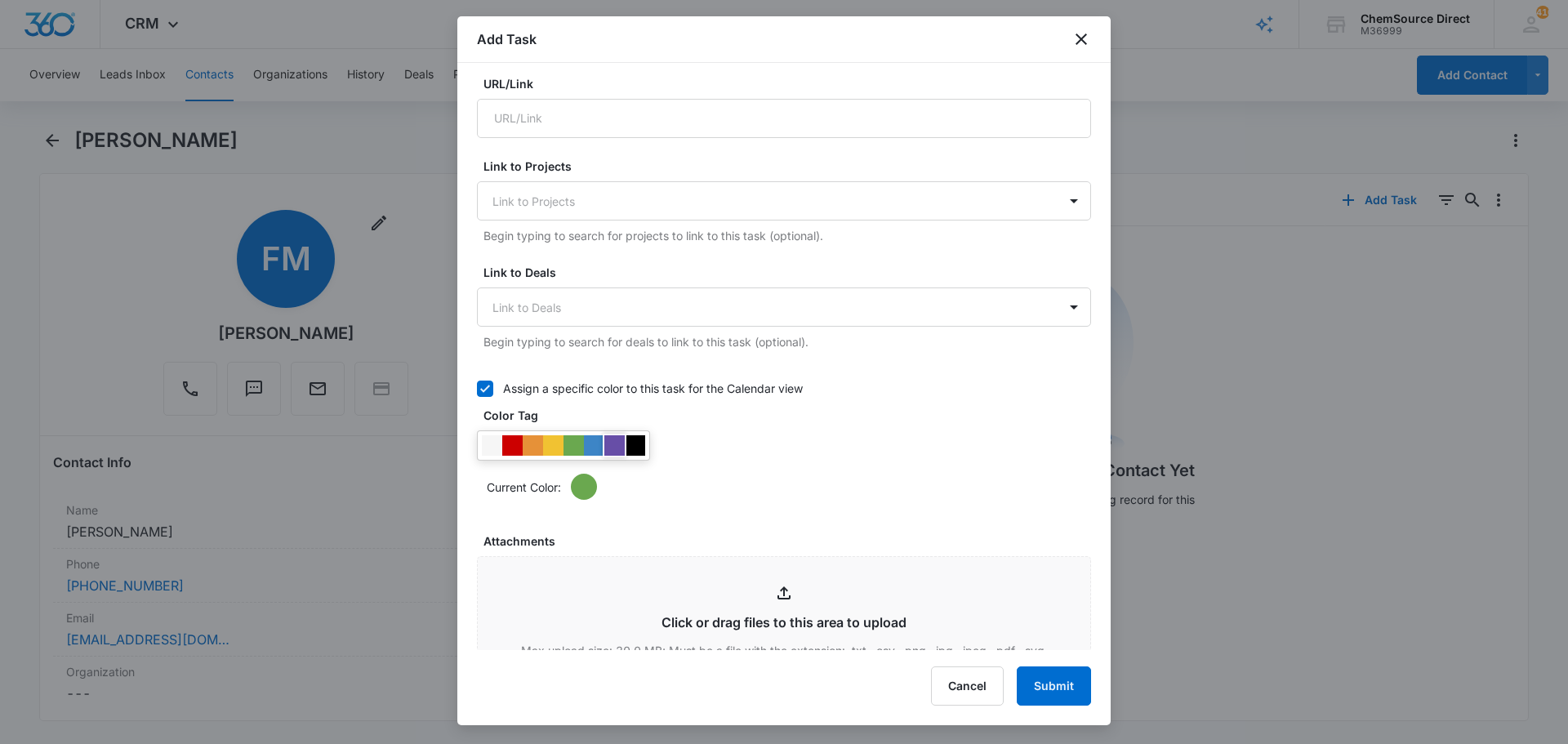
type textarea "Walk Behind Floor Scrubber"
click at [613, 440] on div at bounding box center [614, 445] width 20 height 20
click at [729, 437] on div "Current Color:" at bounding box center [784, 466] width 614 height 70
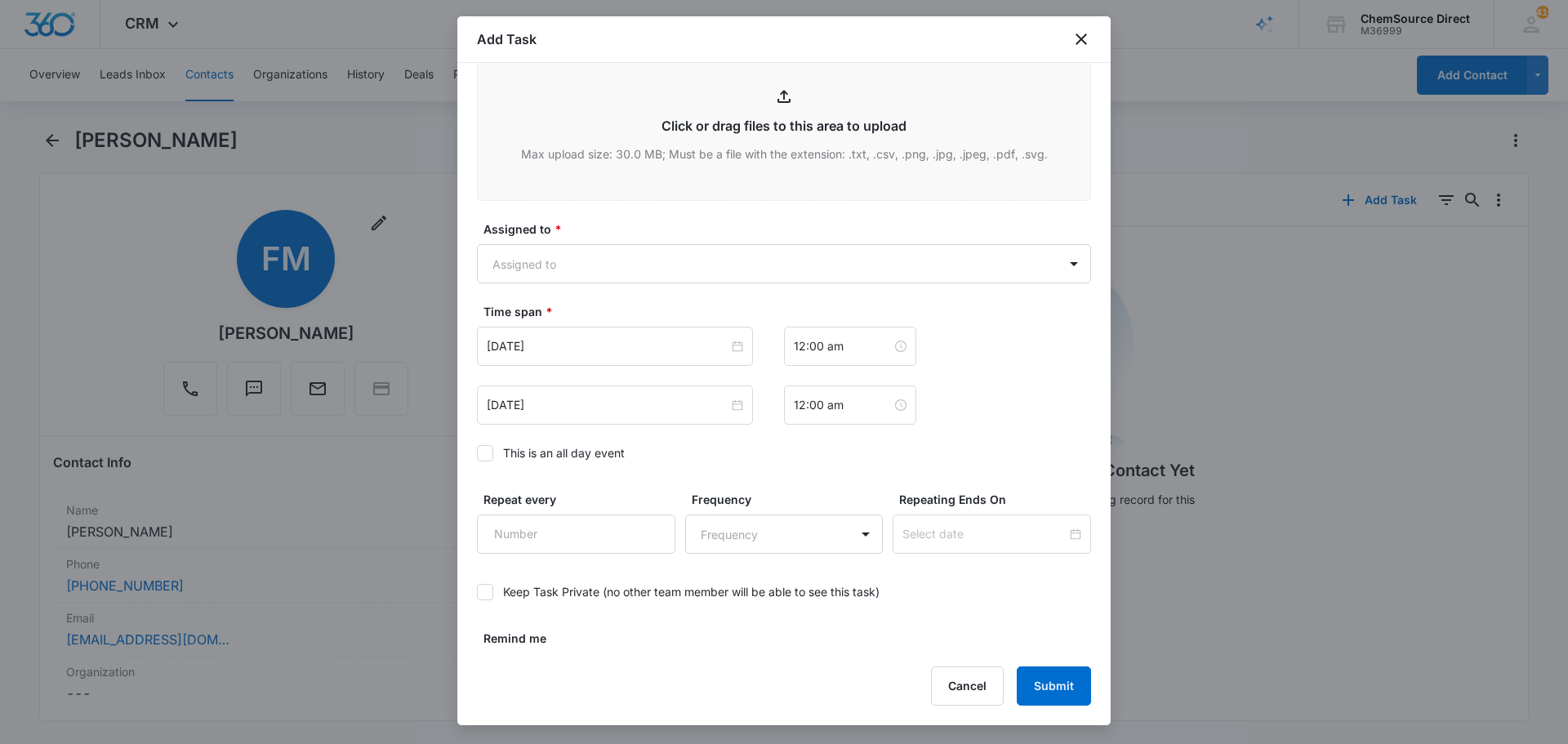
scroll to position [1029, 0]
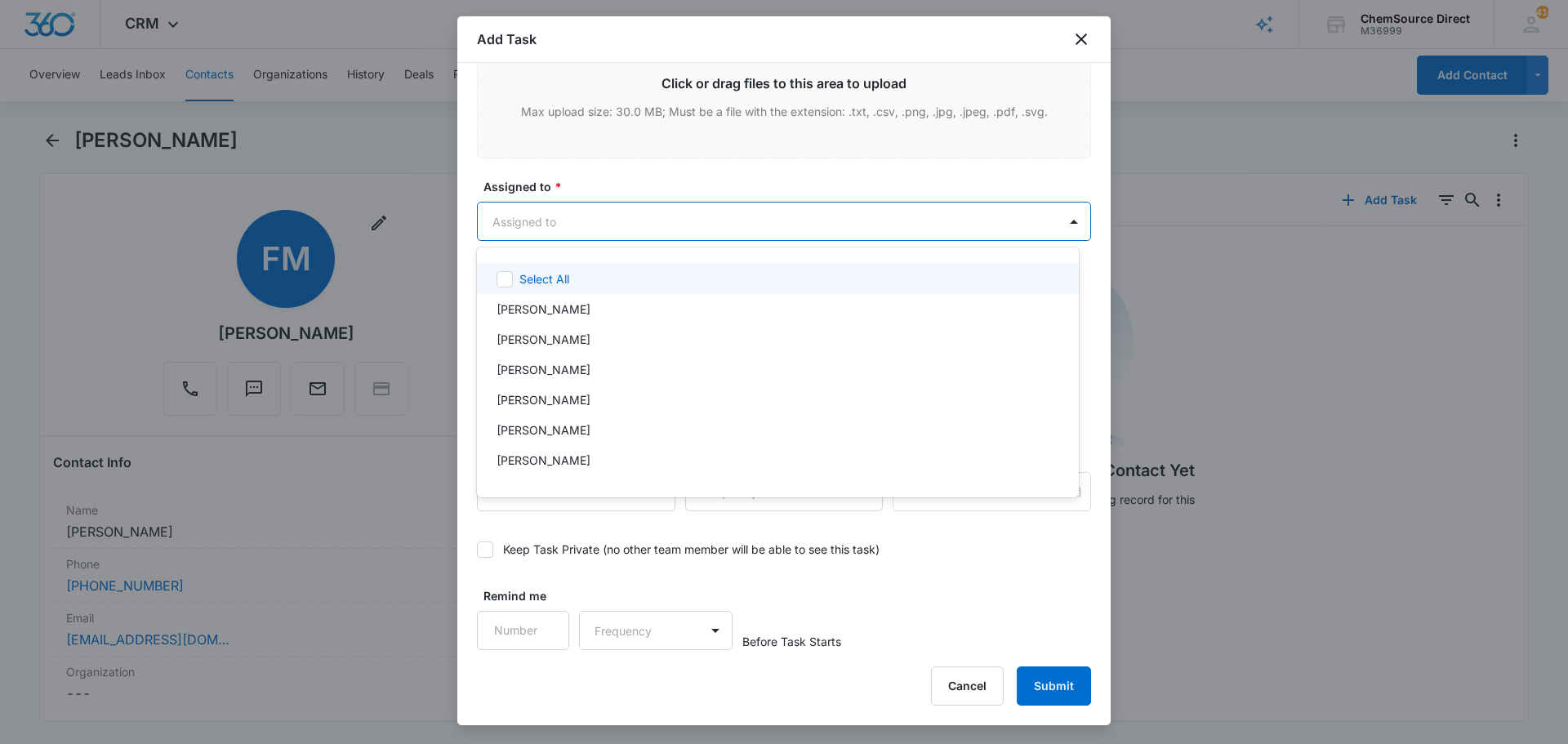
click at [647, 224] on body "CRM Apps Reputation Forms CRM Email Social Payments POS Content Ads Intelligenc…" at bounding box center [784, 372] width 1568 height 744
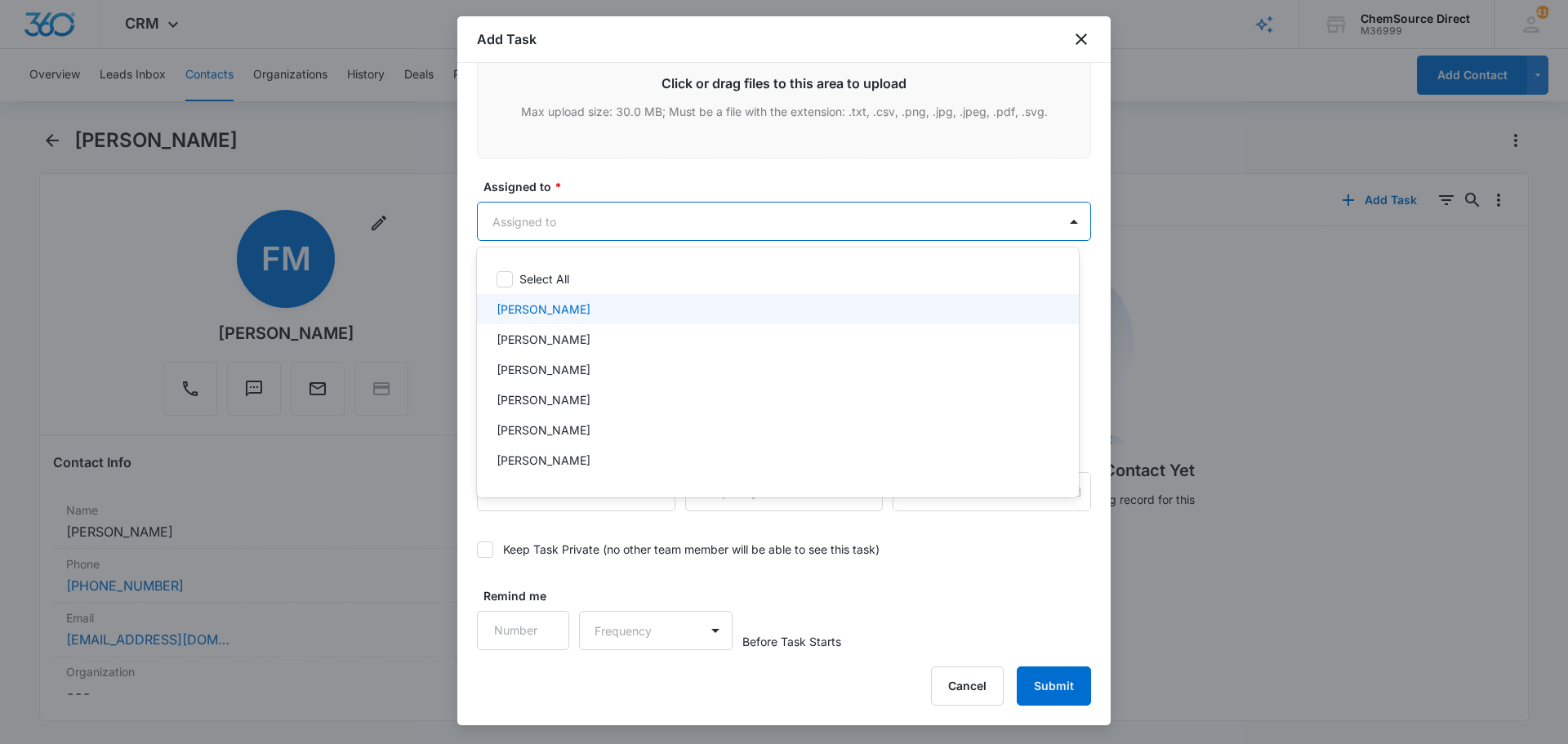
click at [562, 307] on div "[PERSON_NAME]" at bounding box center [776, 309] width 560 height 17
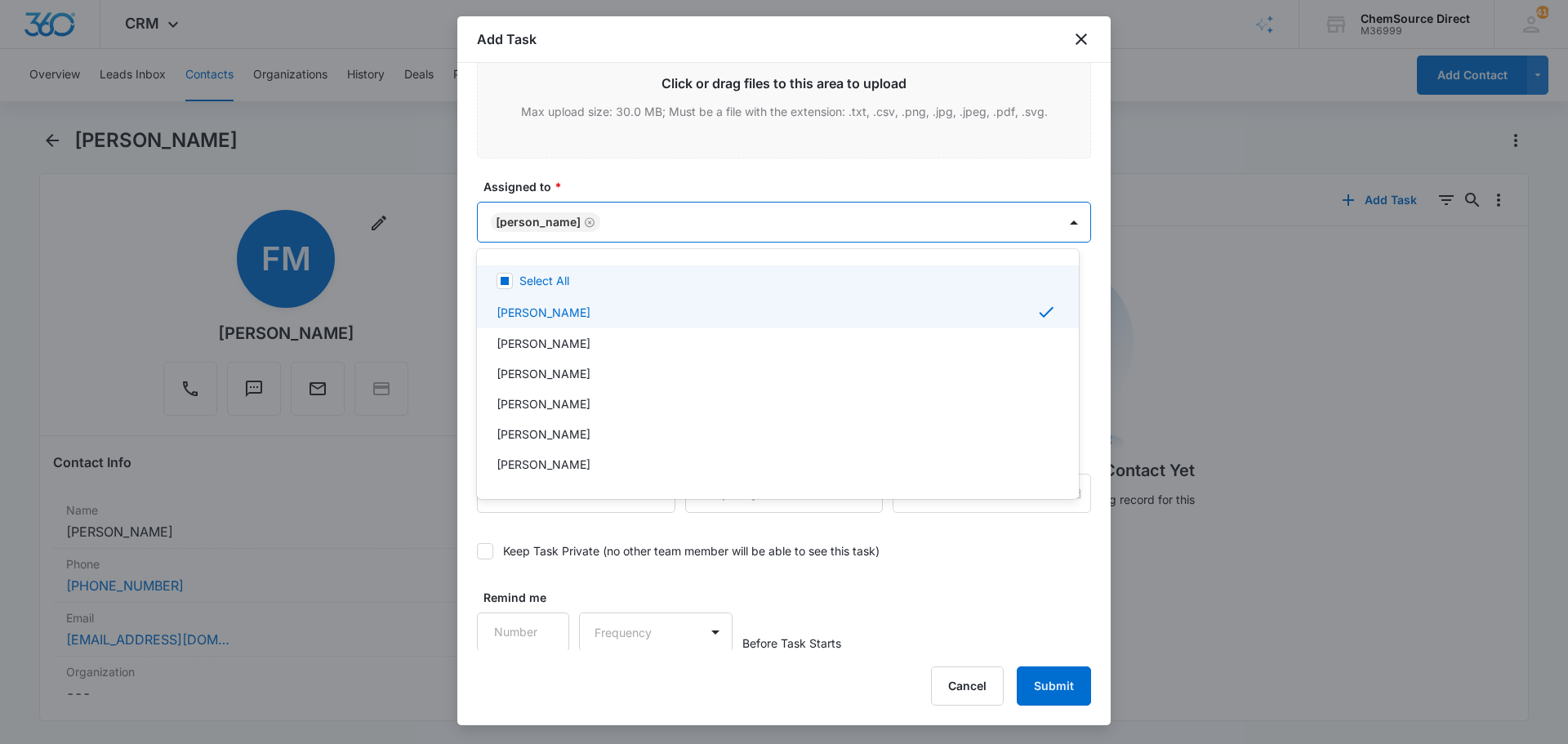
click at [638, 187] on div at bounding box center [784, 372] width 1568 height 744
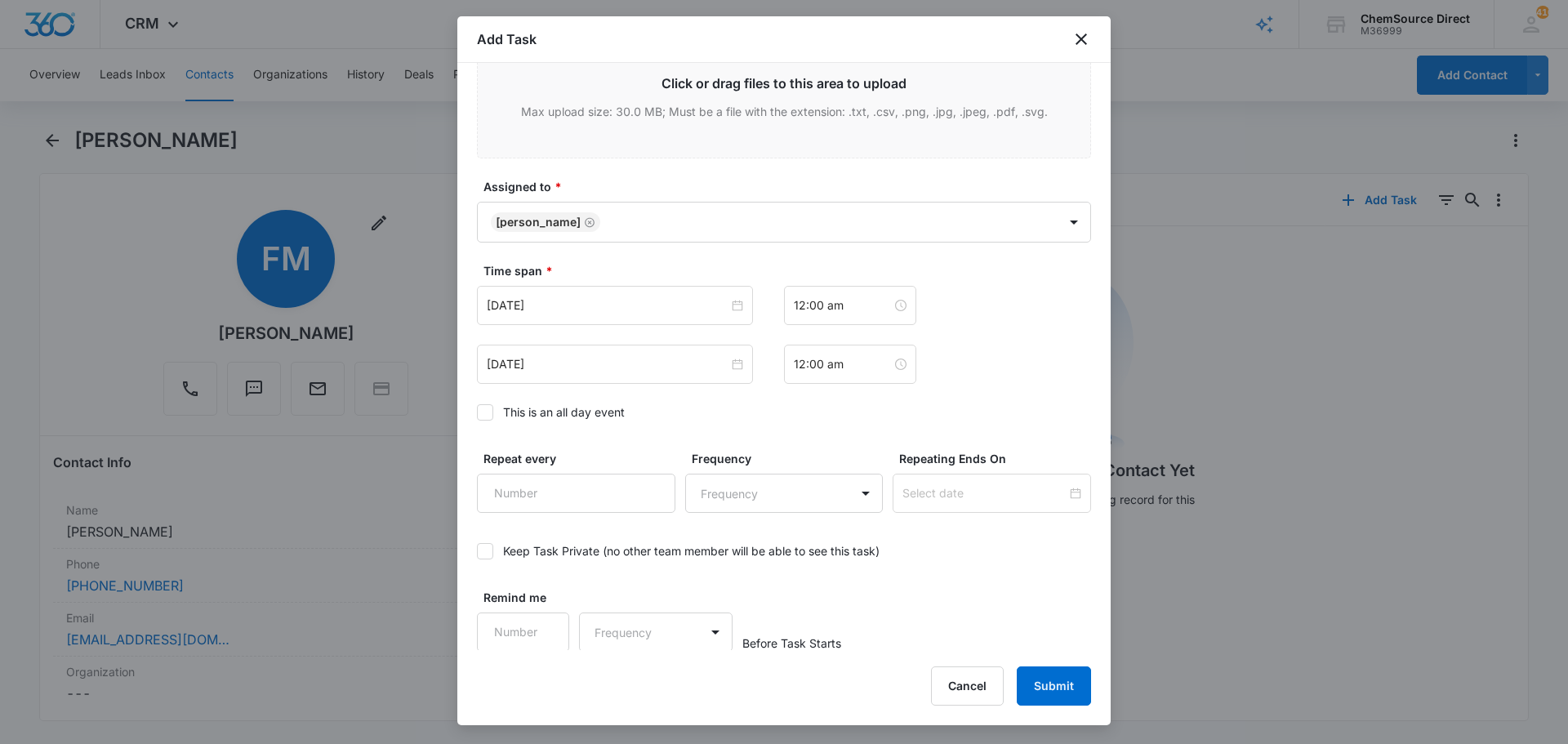
click at [486, 409] on icon at bounding box center [485, 412] width 15 height 15
click at [477, 412] on input "This is an all day event" at bounding box center [477, 412] width 0 height 0
type input "[DATE]"
click at [603, 307] on input "[DATE]" at bounding box center [607, 306] width 241 height 18
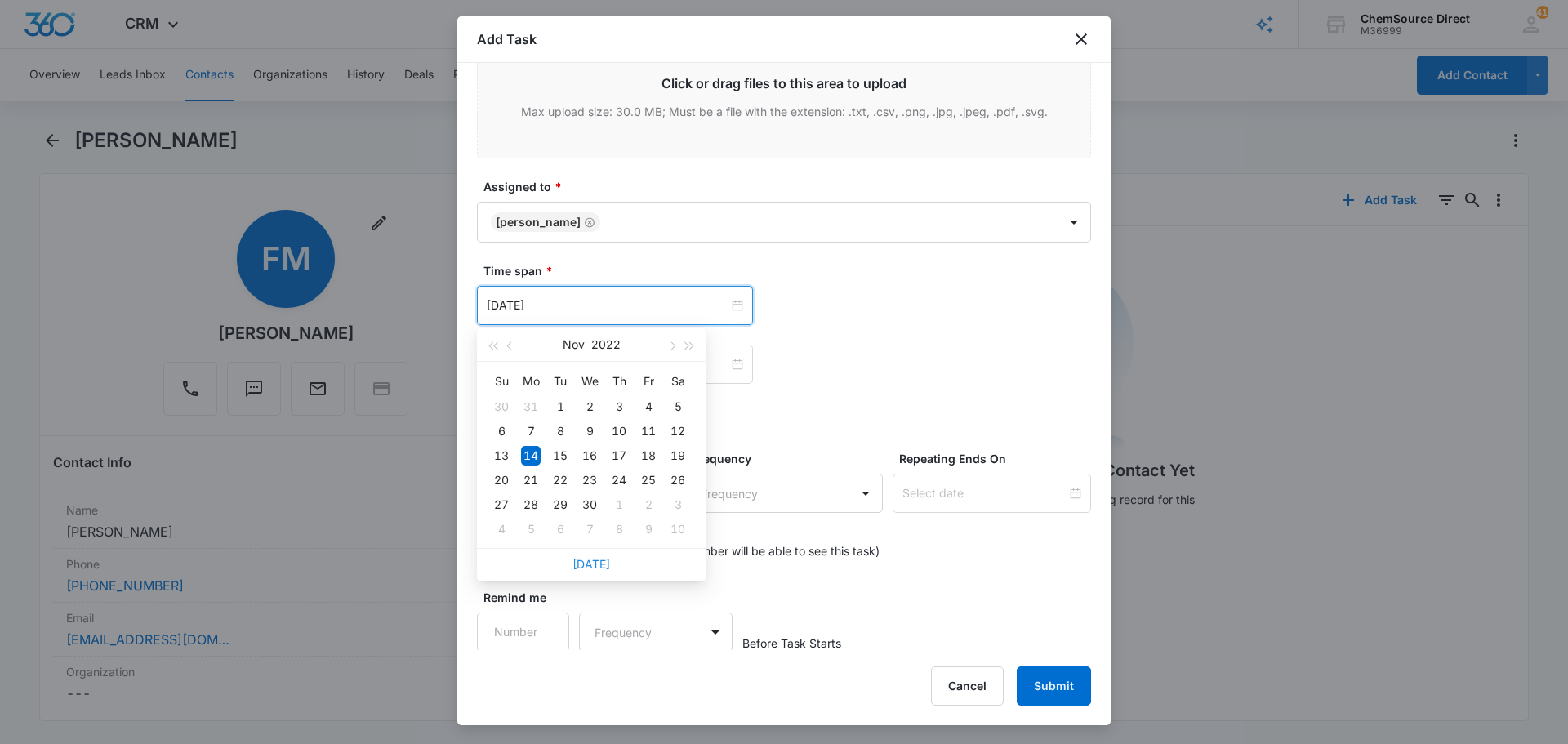
click at [592, 561] on link "[DATE]" at bounding box center [591, 564] width 38 height 14
type input "[DATE]"
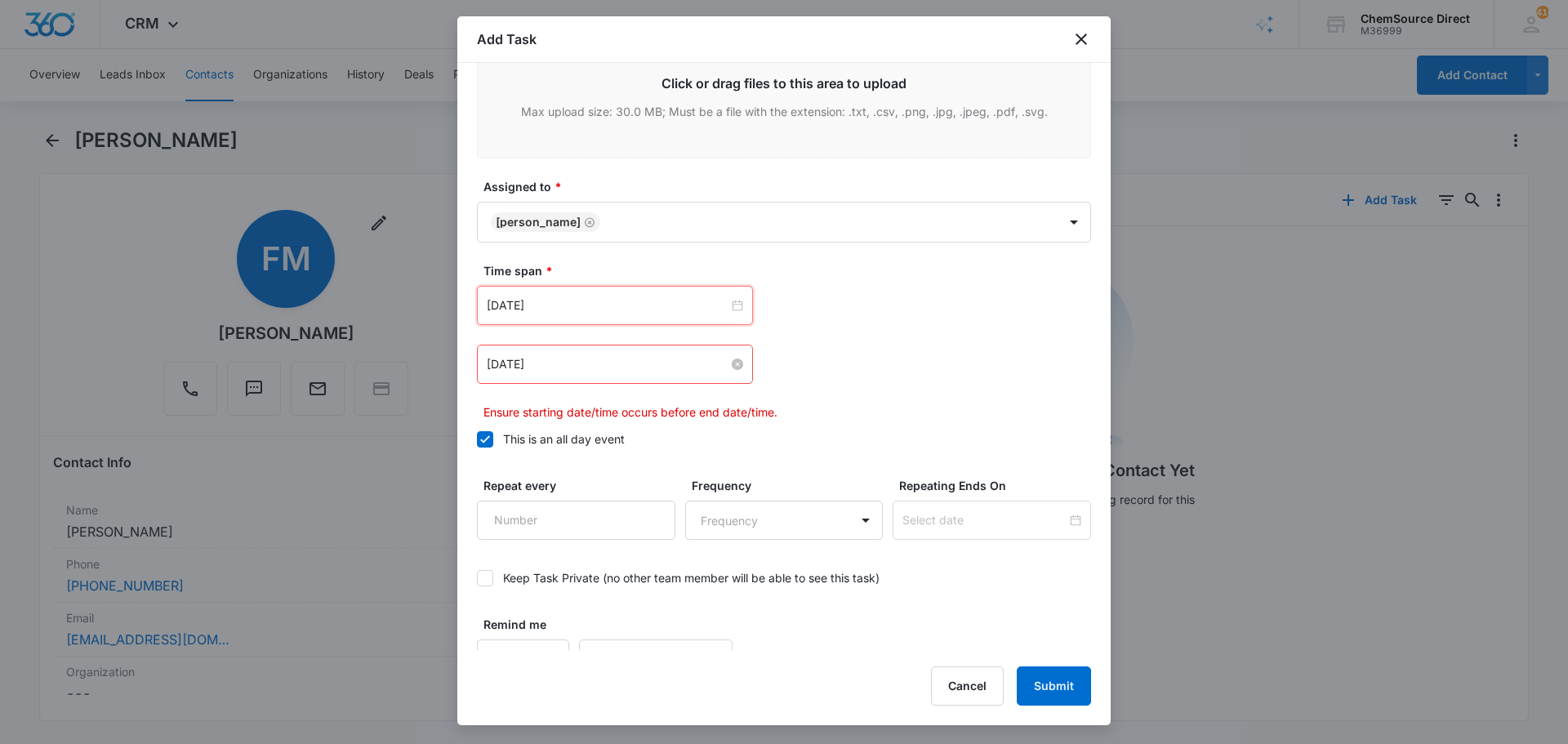
click at [617, 363] on input "[DATE]" at bounding box center [607, 364] width 241 height 18
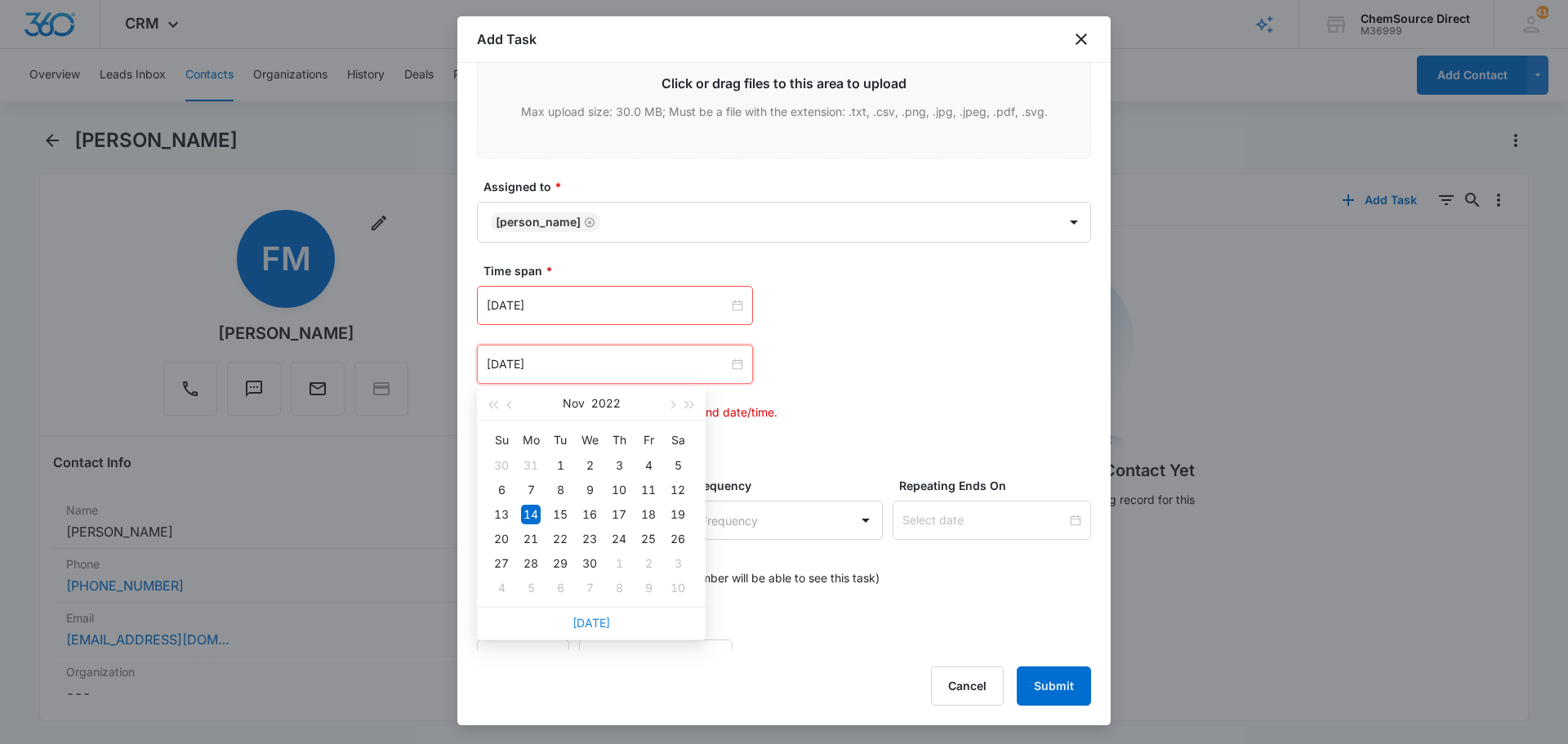
click at [592, 618] on link "[DATE]" at bounding box center [591, 623] width 38 height 14
type input "[DATE]"
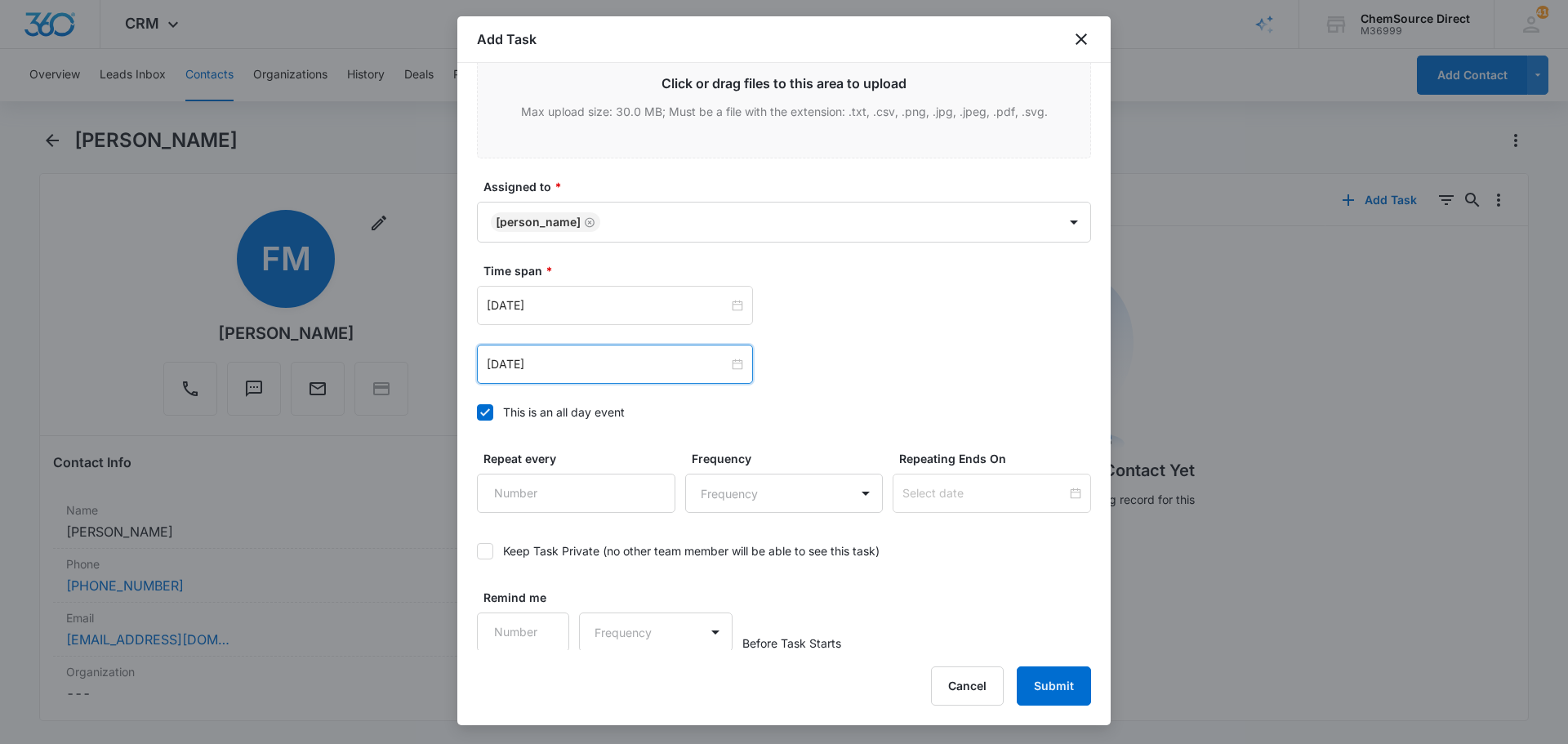
scroll to position [1031, 0]
type input "1"
click at [646, 481] on input "1" at bounding box center [576, 492] width 199 height 39
click at [713, 484] on body "CRM Apps Reputation Forms CRM Email Social Payments POS Content Ads Intelligenc…" at bounding box center [784, 372] width 1568 height 744
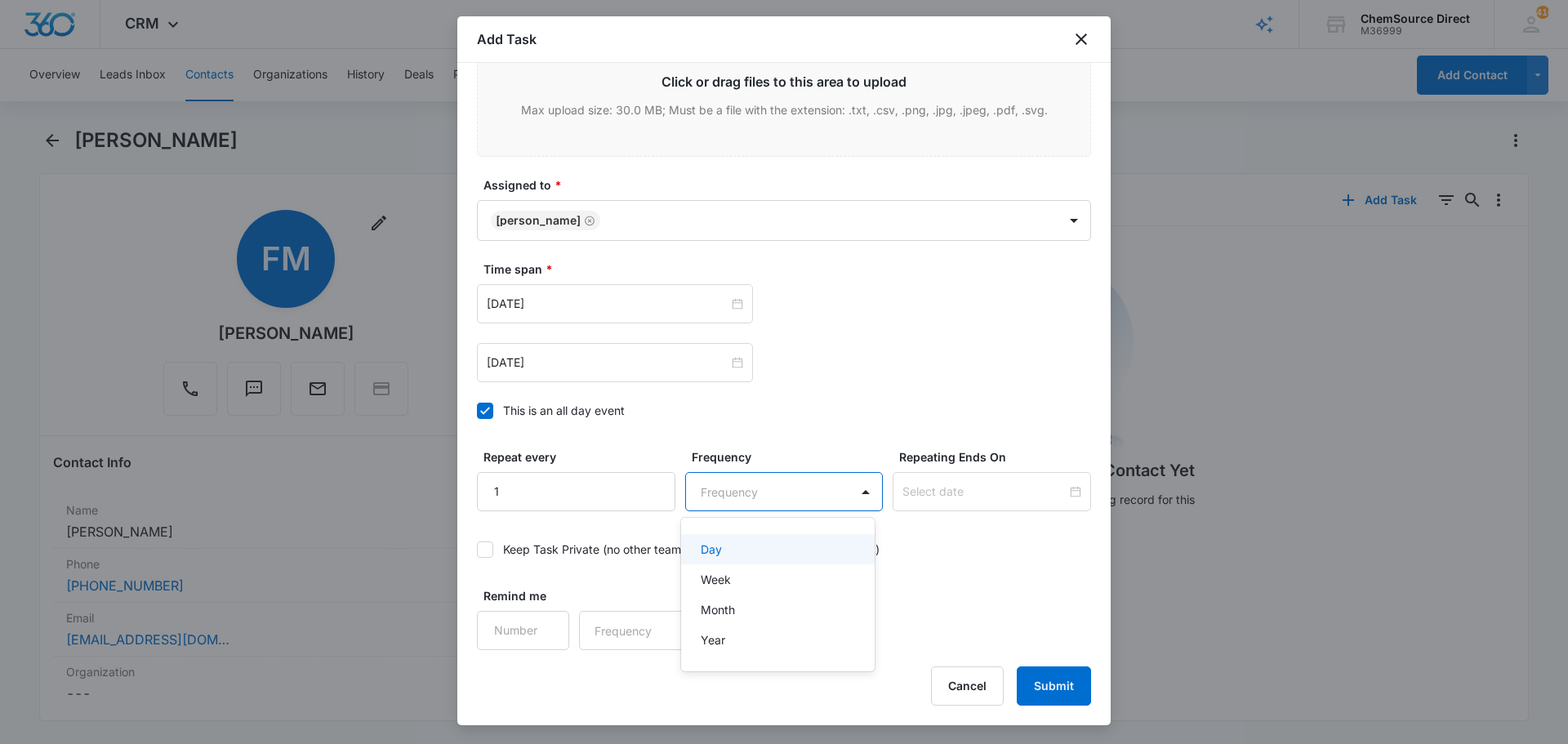
click at [711, 550] on p "Day" at bounding box center [712, 549] width 21 height 17
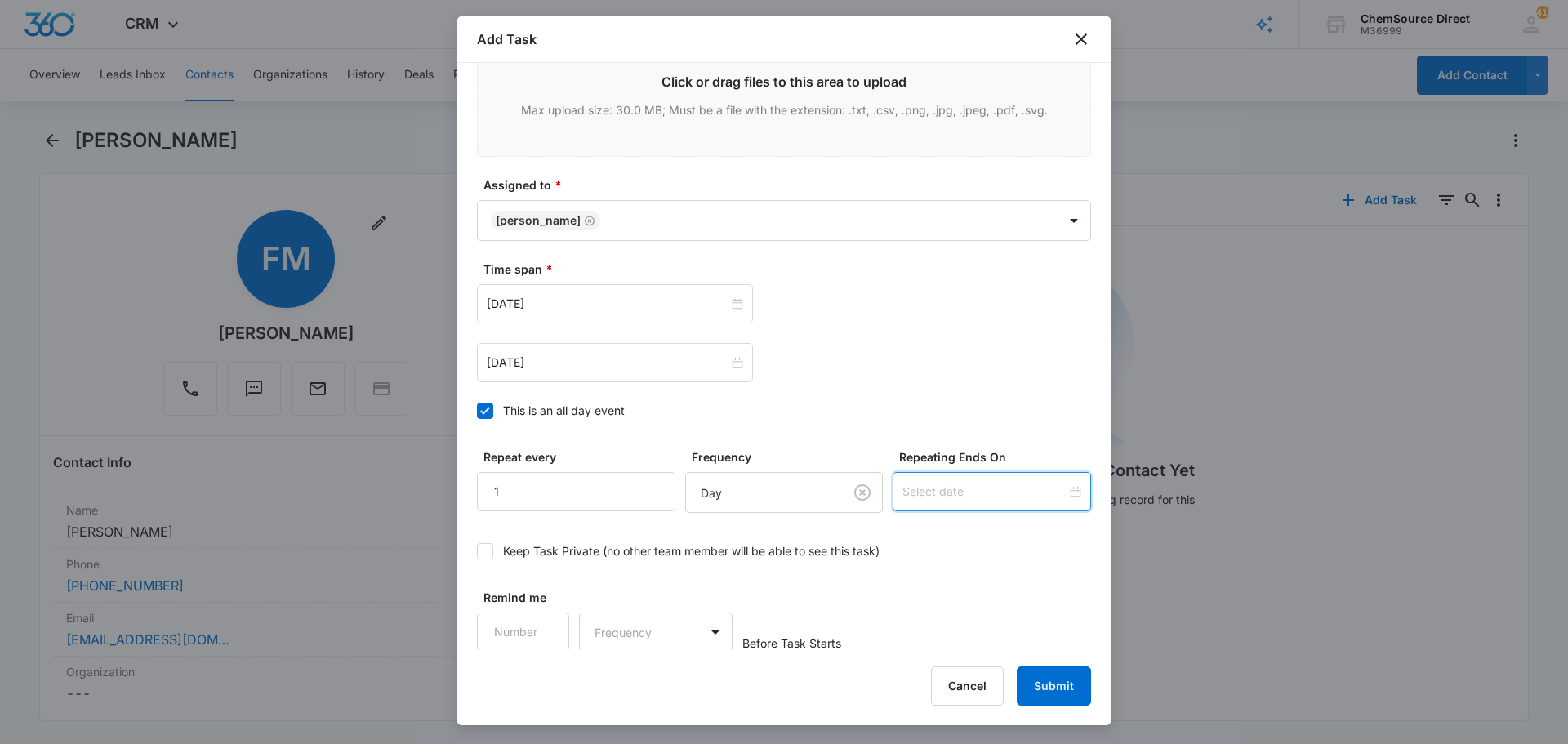
click at [933, 494] on input at bounding box center [984, 492] width 164 height 18
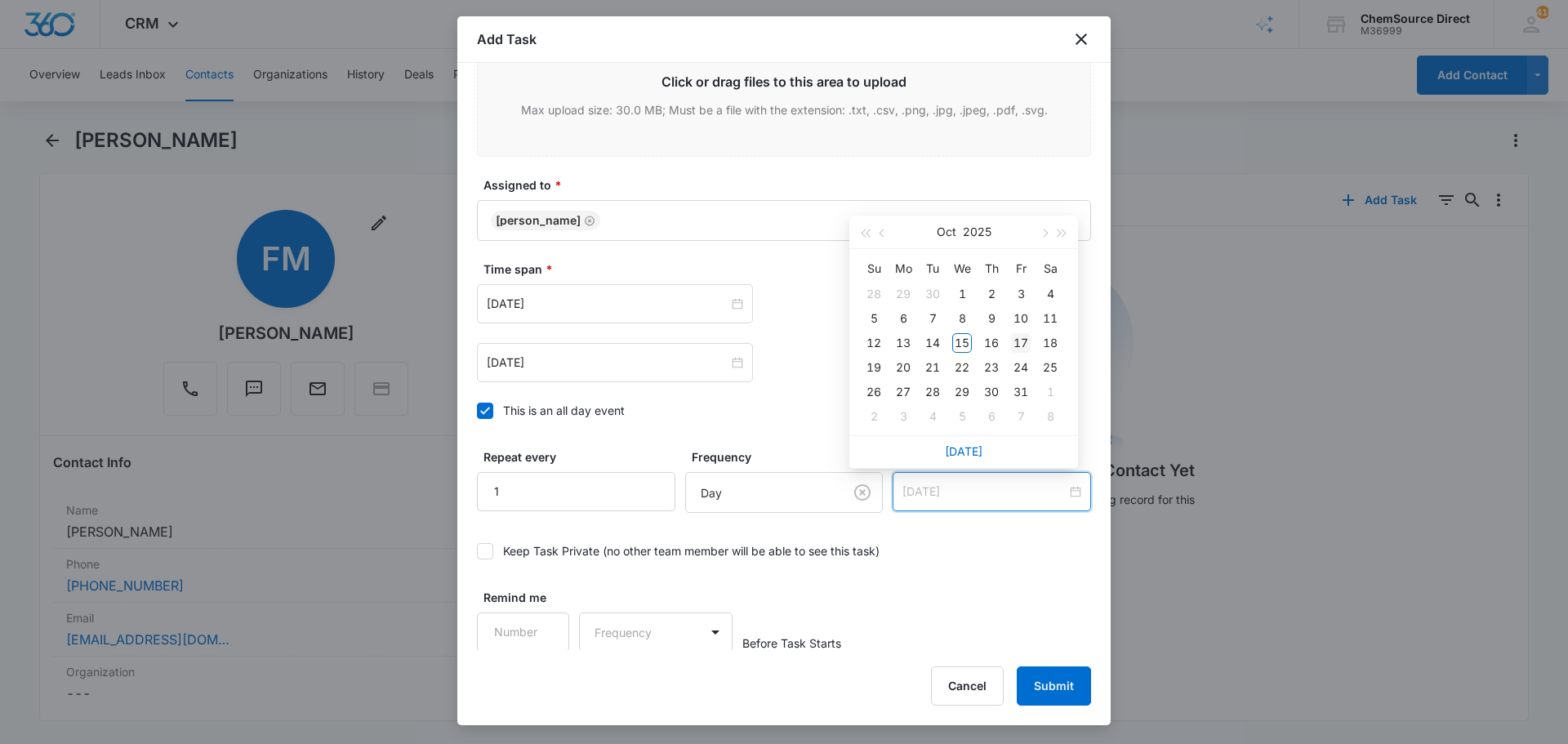
type input "[DATE]"
click at [1021, 335] on div "17" at bounding box center [1021, 343] width 19 height 19
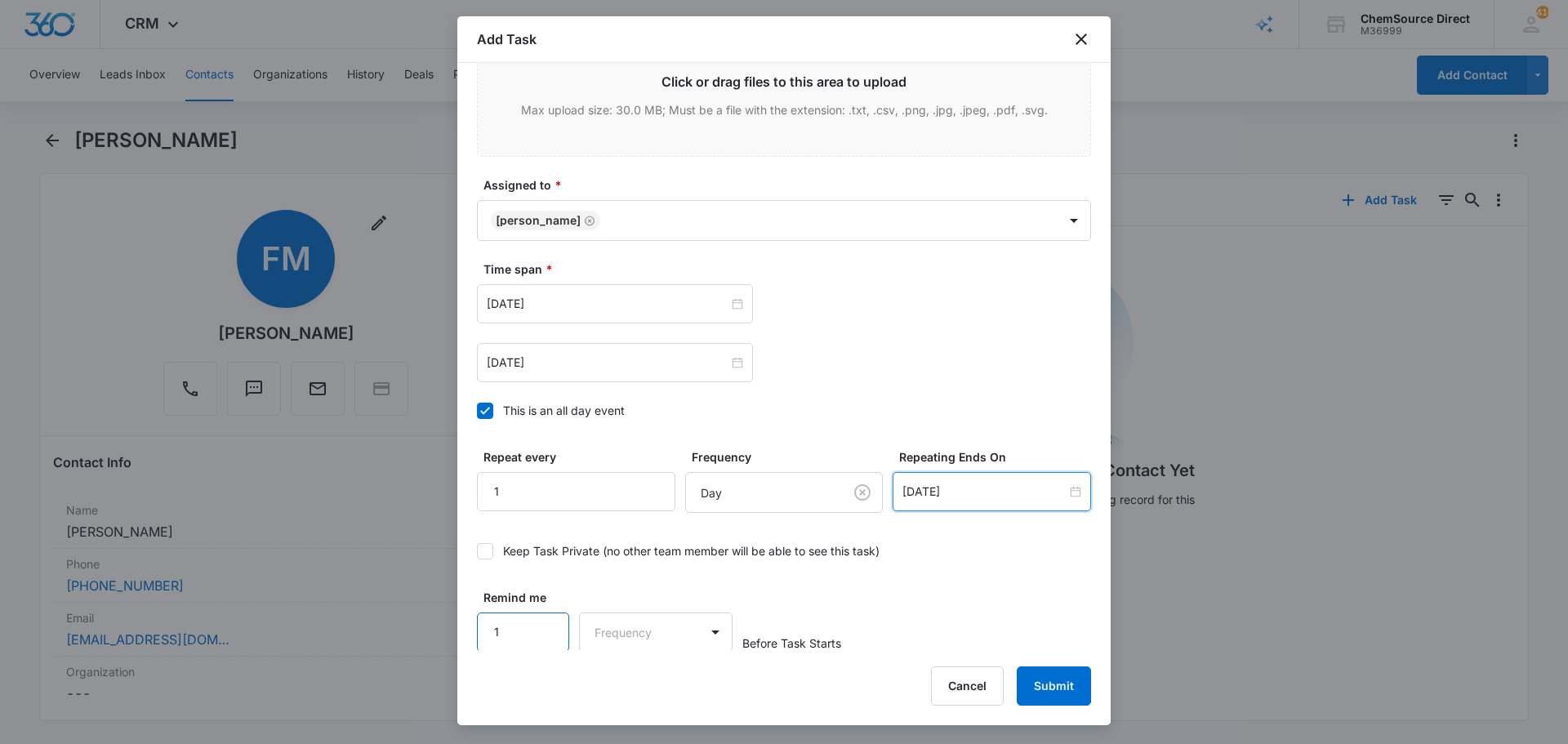
scroll to position [1032, 0]
type input "1"
click at [548, 620] on input "1" at bounding box center [523, 631] width 92 height 39
click at [706, 631] on body "CRM Apps Reputation Forms CRM Email Social Payments POS Content Ads Intelligenc…" at bounding box center [784, 372] width 1568 height 744
click at [669, 689] on div "Days" at bounding box center [651, 689] width 108 height 17
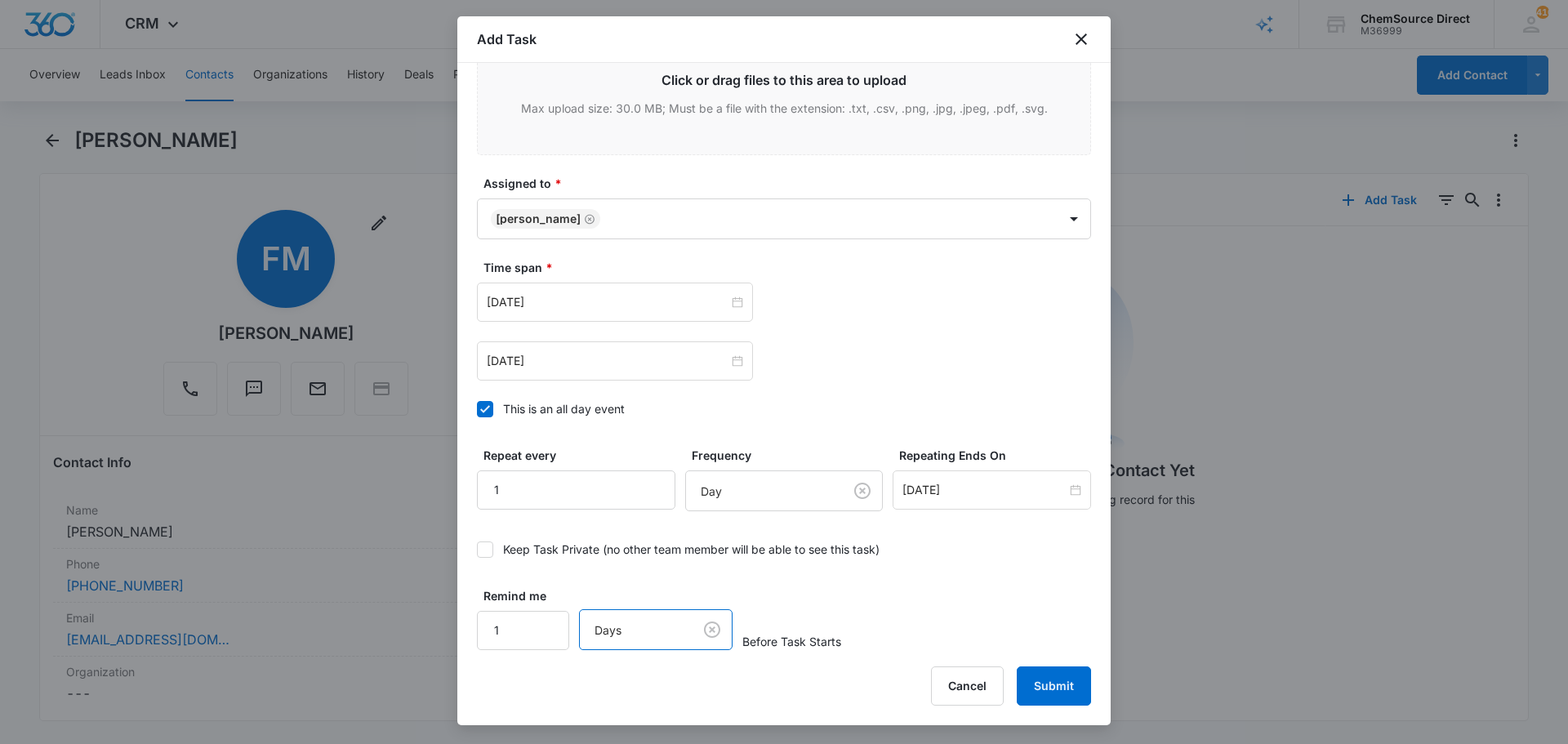
click at [903, 606] on div "Remind me 1 option Days, selected. Days Before Task Starts" at bounding box center [784, 618] width 614 height 63
click at [1062, 686] on button "Submit" at bounding box center [1053, 686] width 75 height 39
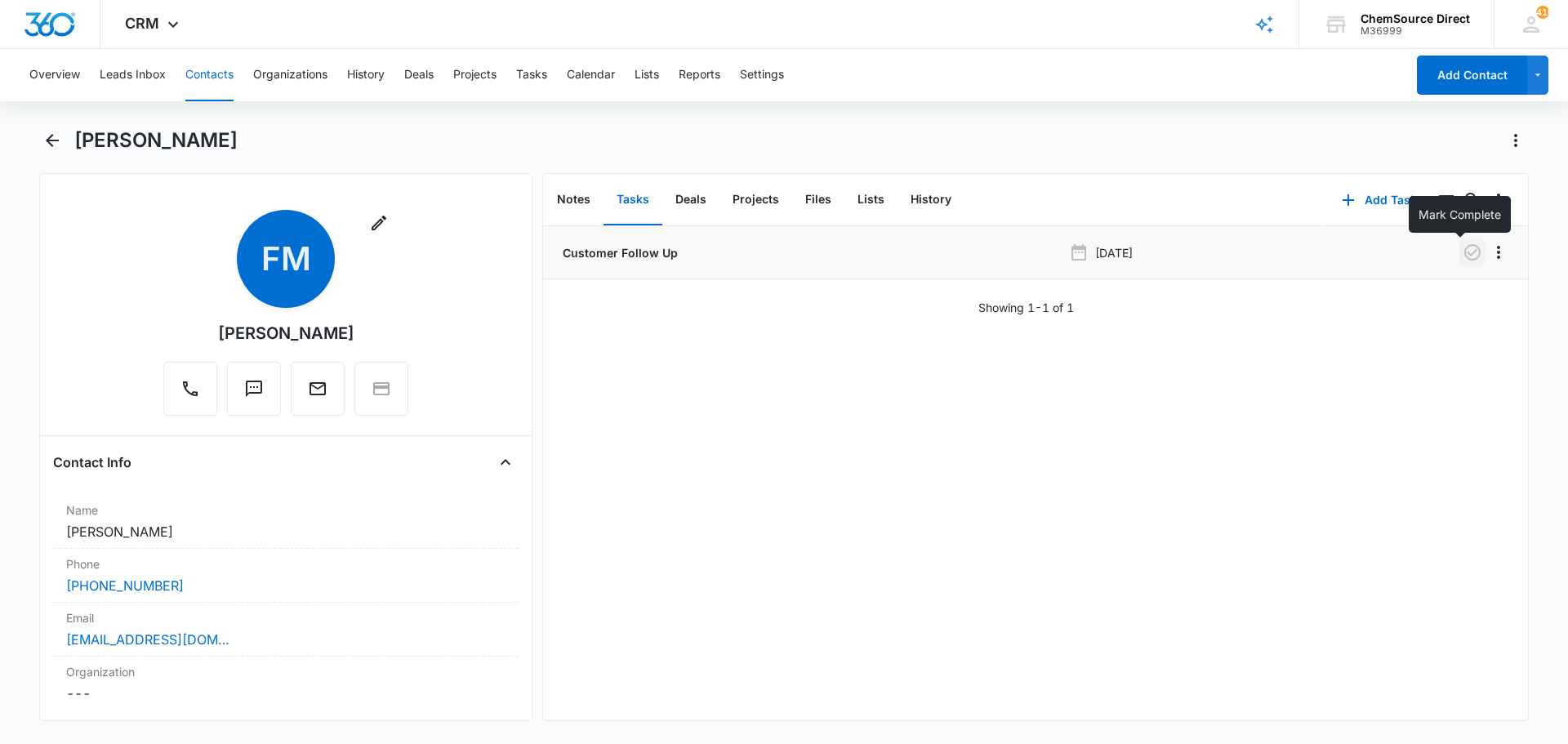
click at [1462, 250] on icon "button" at bounding box center [1472, 252] width 19 height 19
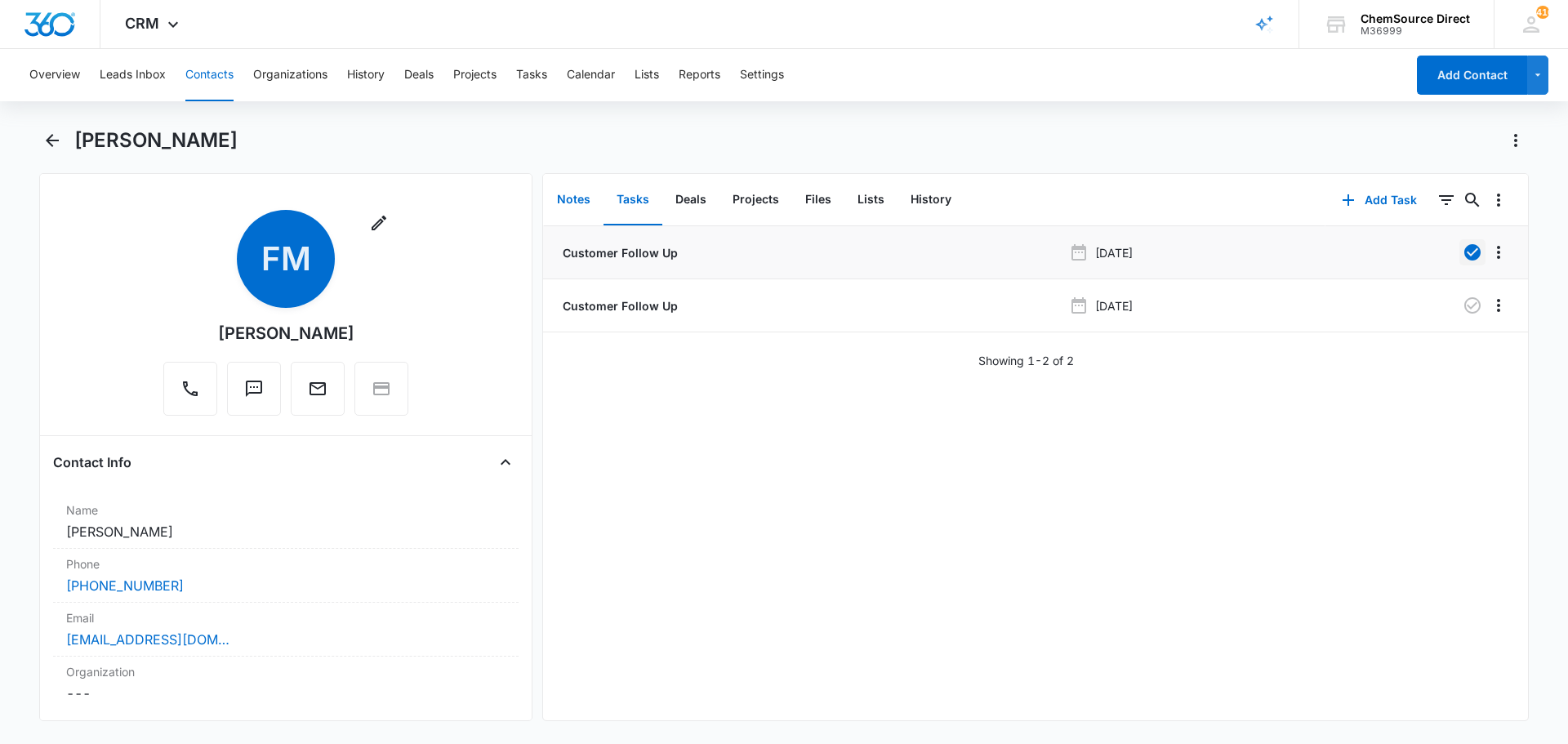
click at [570, 197] on button "Notes" at bounding box center [573, 200] width 59 height 50
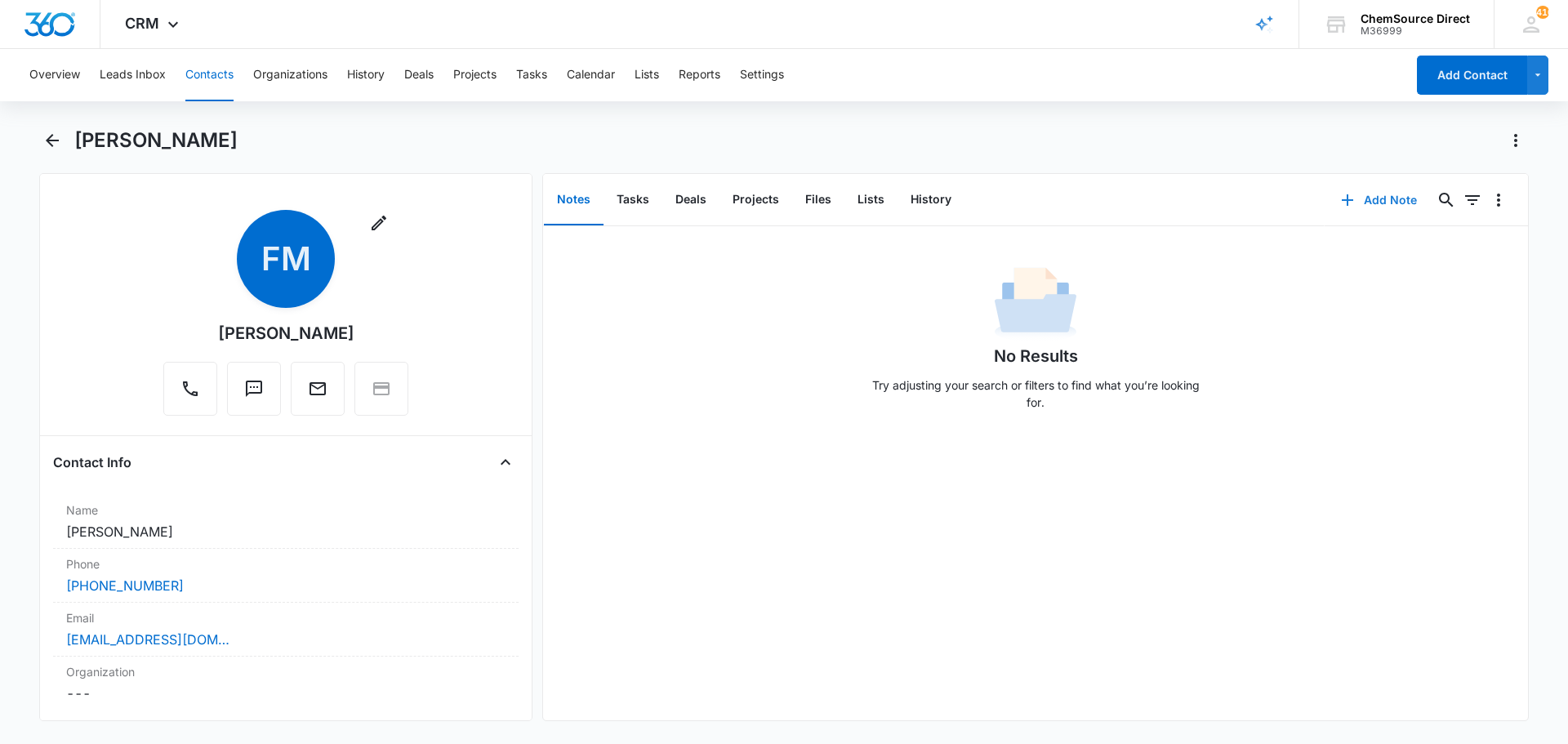
click at [1384, 194] on button "Add Note" at bounding box center [1379, 200] width 109 height 39
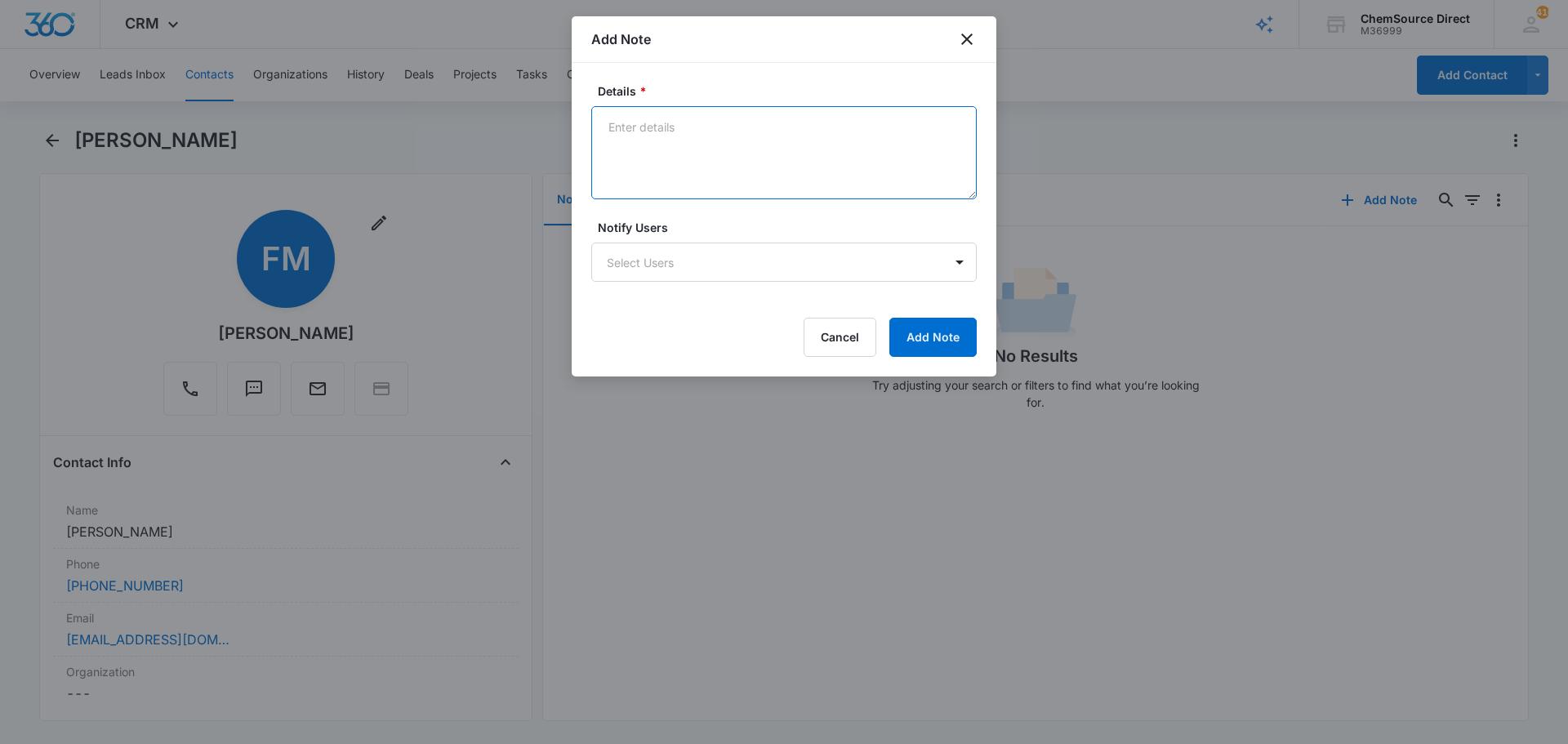
click at [650, 137] on textarea "Details *" at bounding box center [784, 152] width 385 height 93
click at [648, 147] on textarea "Walk Behind Floor Scrubber" at bounding box center [784, 152] width 385 height 93
type textarea "Walk Behind Floor Scrubber Called and texted"
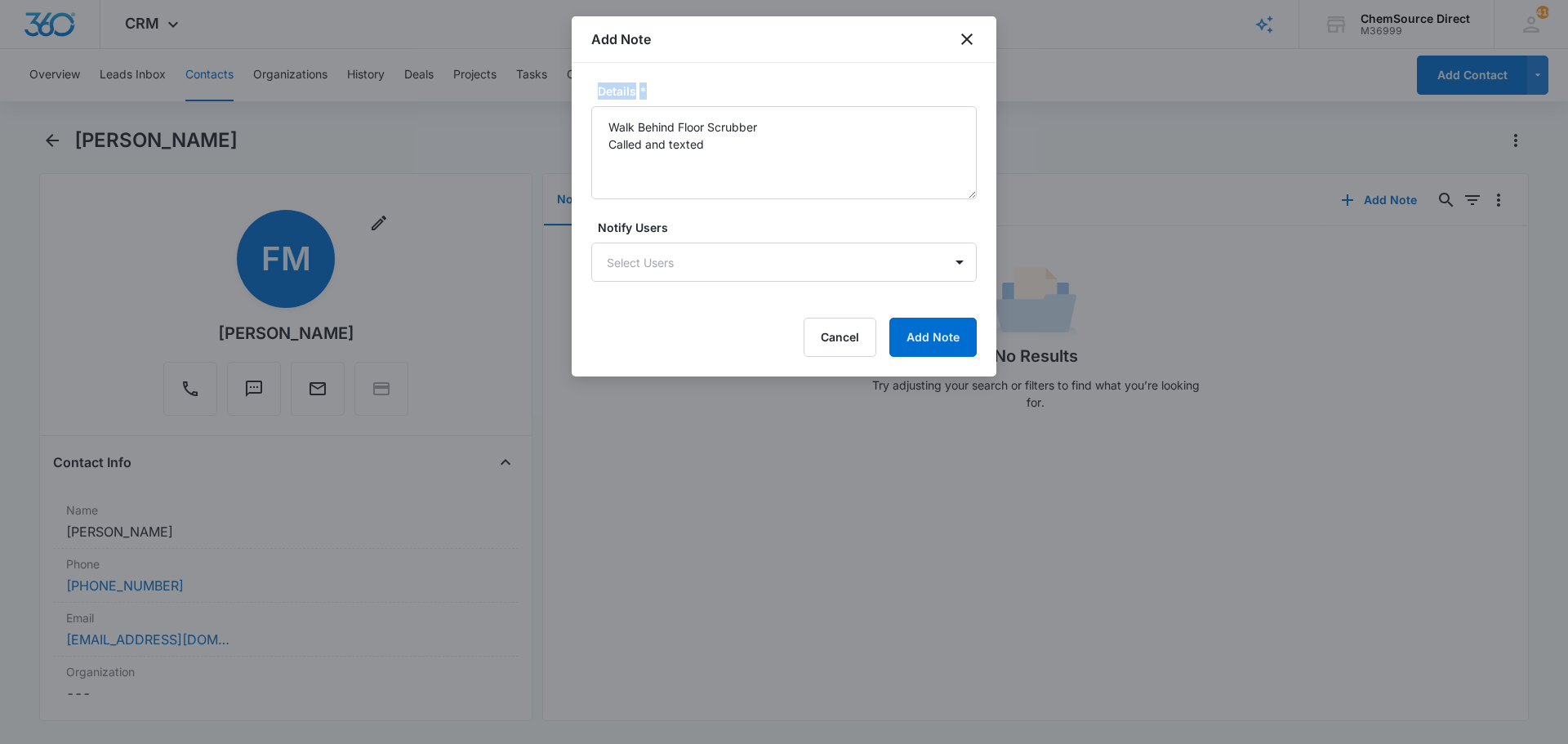
drag, startPoint x: 779, startPoint y: 31, endPoint x: 764, endPoint y: 90, distance: 60.9
click at [764, 90] on div "Add Note Details * Walk Behind Floor Scrubber Called and texted Notify Users Se…" at bounding box center [784, 196] width 425 height 360
click at [776, 34] on div "Add Note" at bounding box center [784, 40] width 425 height 47
